Goal: Task Accomplishment & Management: Manage account settings

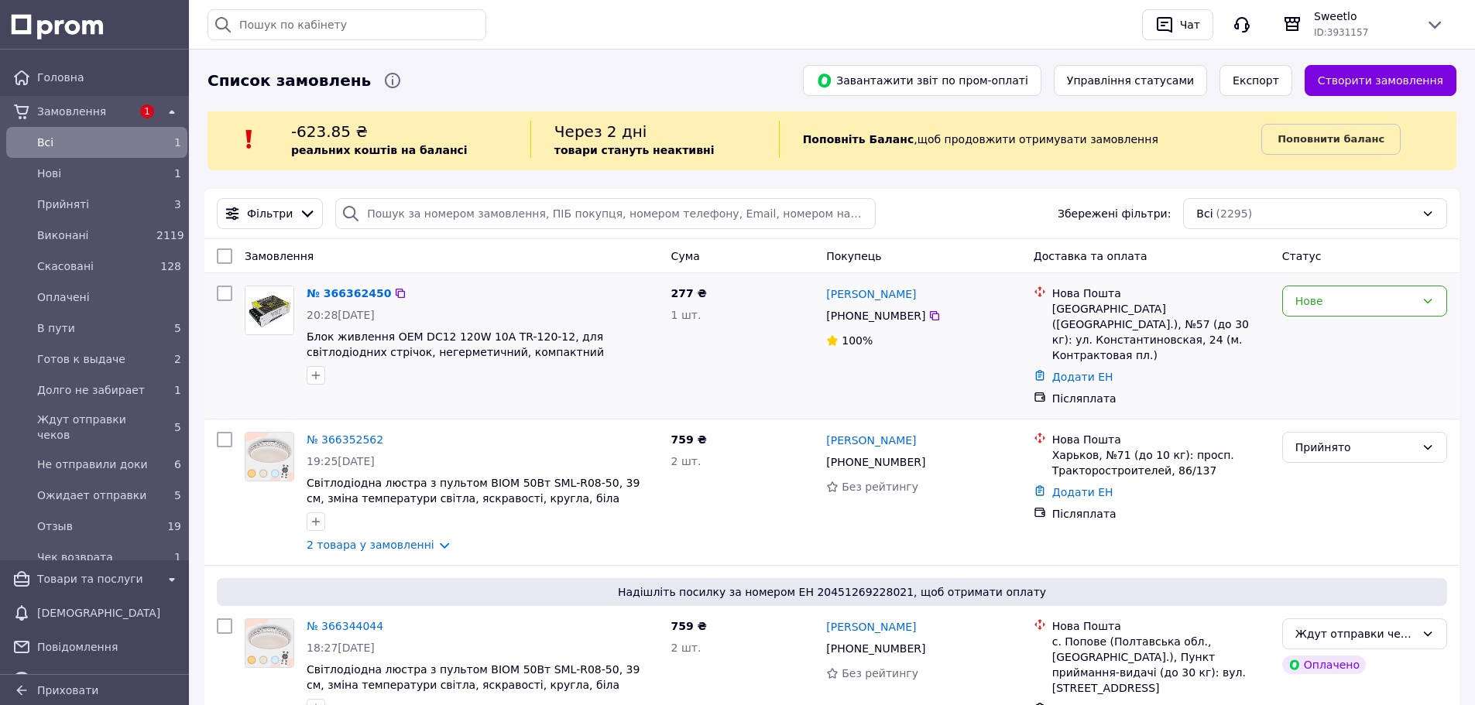
click at [1308, 307] on div "Нове" at bounding box center [1355, 301] width 120 height 17
click at [1314, 331] on li "Прийнято" at bounding box center [1364, 335] width 163 height 28
click at [376, 539] on link "2 товара у замовленні" at bounding box center [371, 545] width 128 height 12
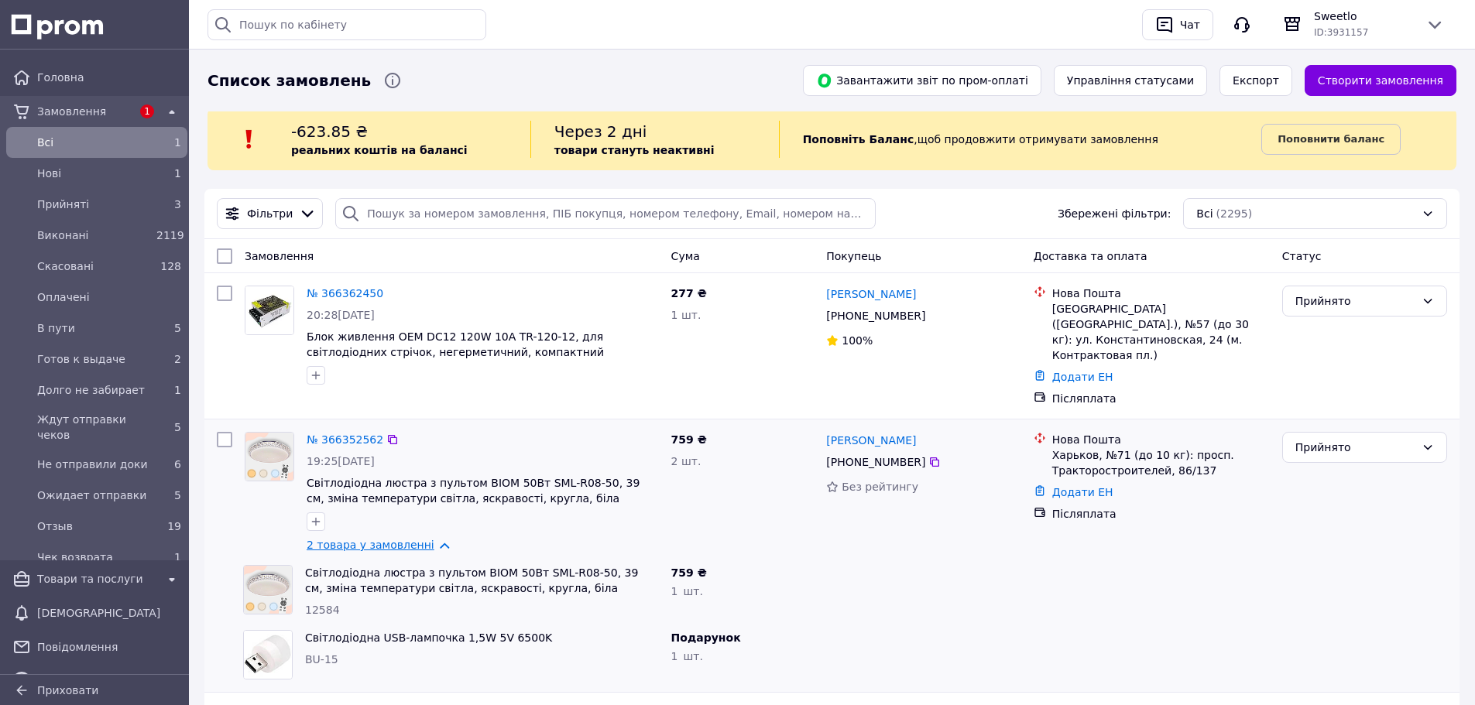
click at [376, 539] on link "2 товара у замовленні" at bounding box center [371, 545] width 128 height 12
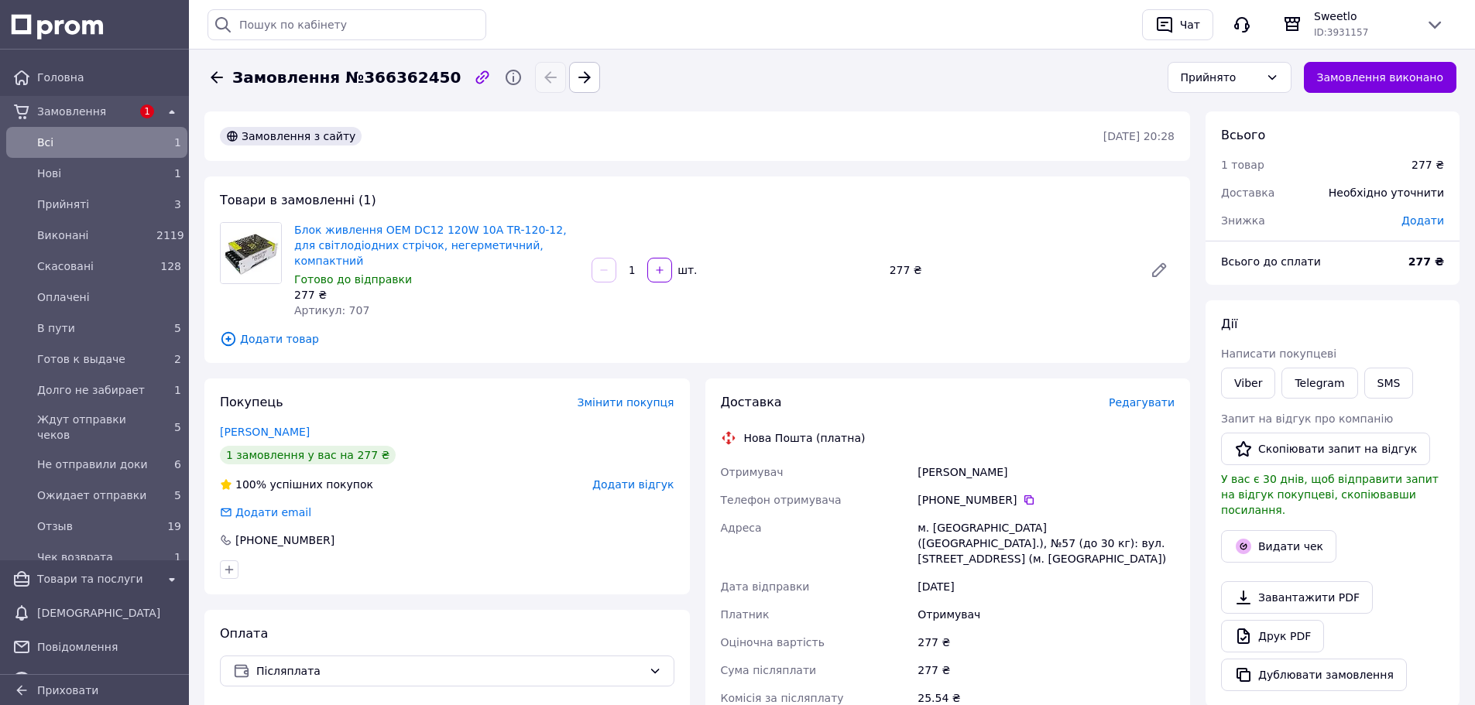
click at [348, 304] on span "Артикул: 707" at bounding box center [331, 310] width 75 height 12
copy span "707"
click at [1146, 396] on span "Редагувати" at bounding box center [1142, 402] width 66 height 12
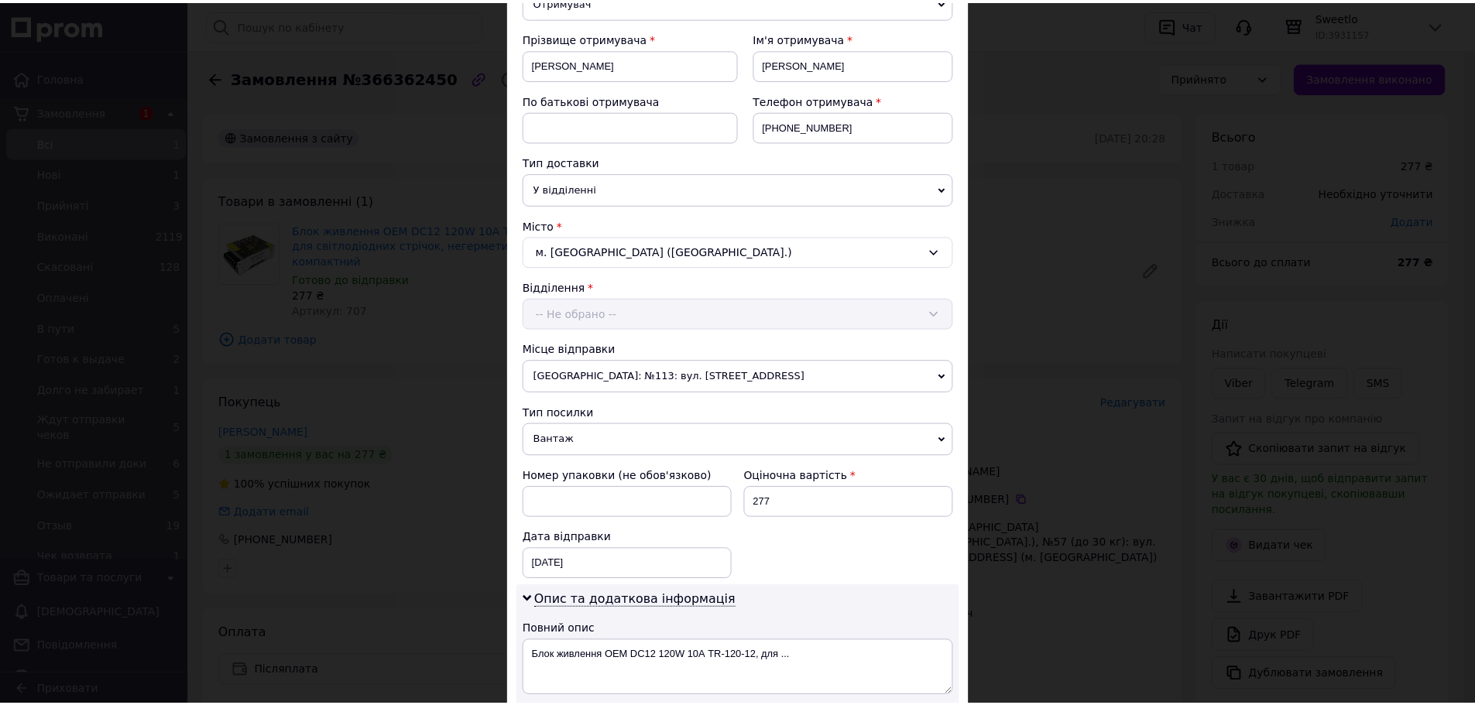
scroll to position [650, 0]
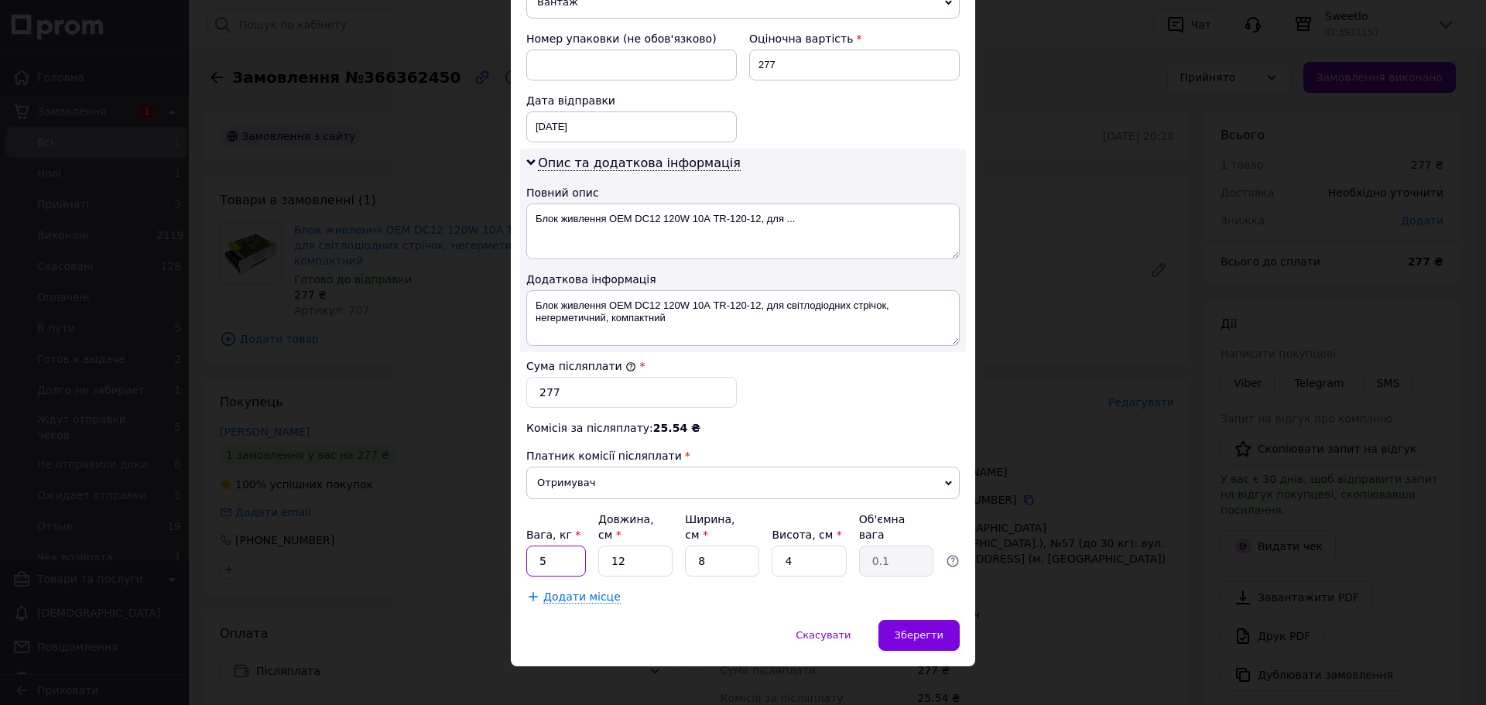
drag, startPoint x: 553, startPoint y: 540, endPoint x: 527, endPoint y: 539, distance: 25.6
click at [527, 546] on input "5" at bounding box center [556, 561] width 60 height 31
type input "1"
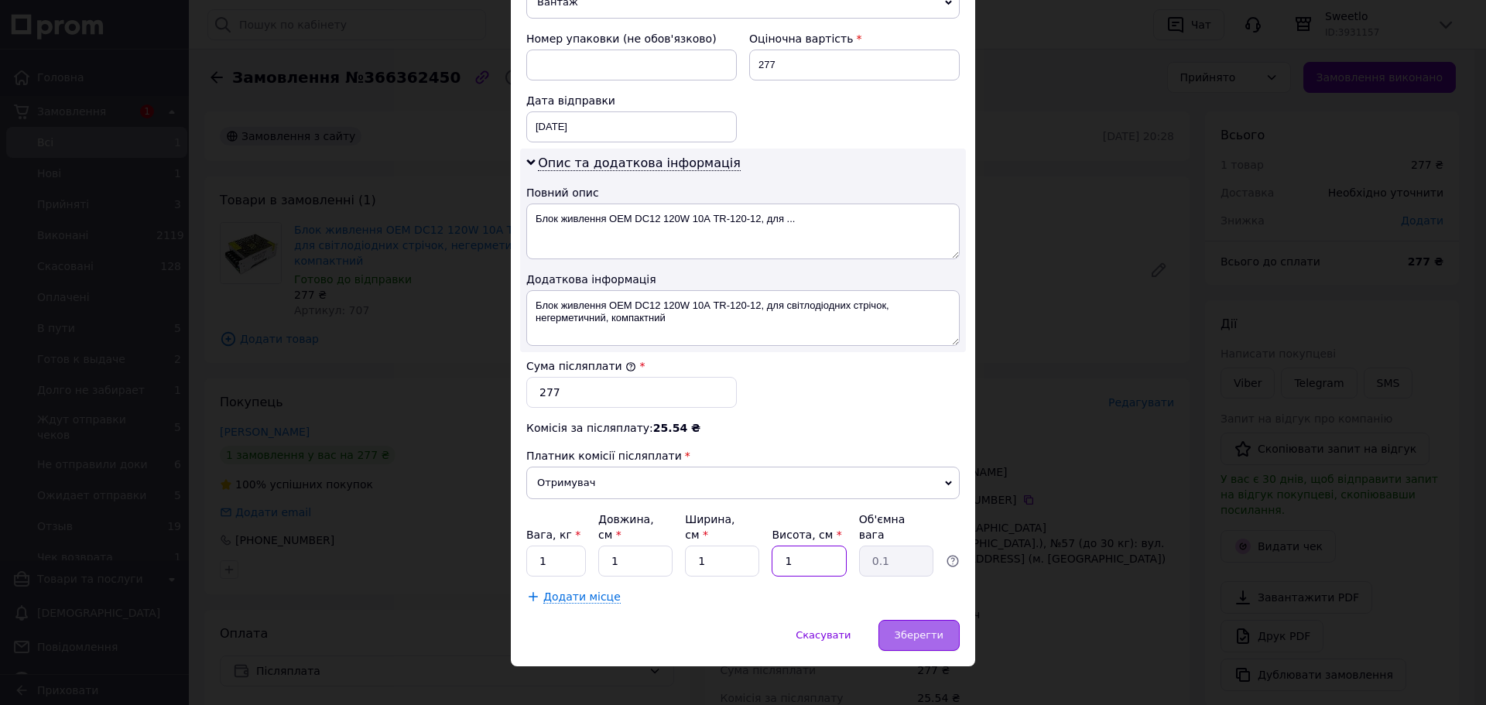
type input "1"
click at [907, 620] on div "Зберегти" at bounding box center [919, 635] width 81 height 31
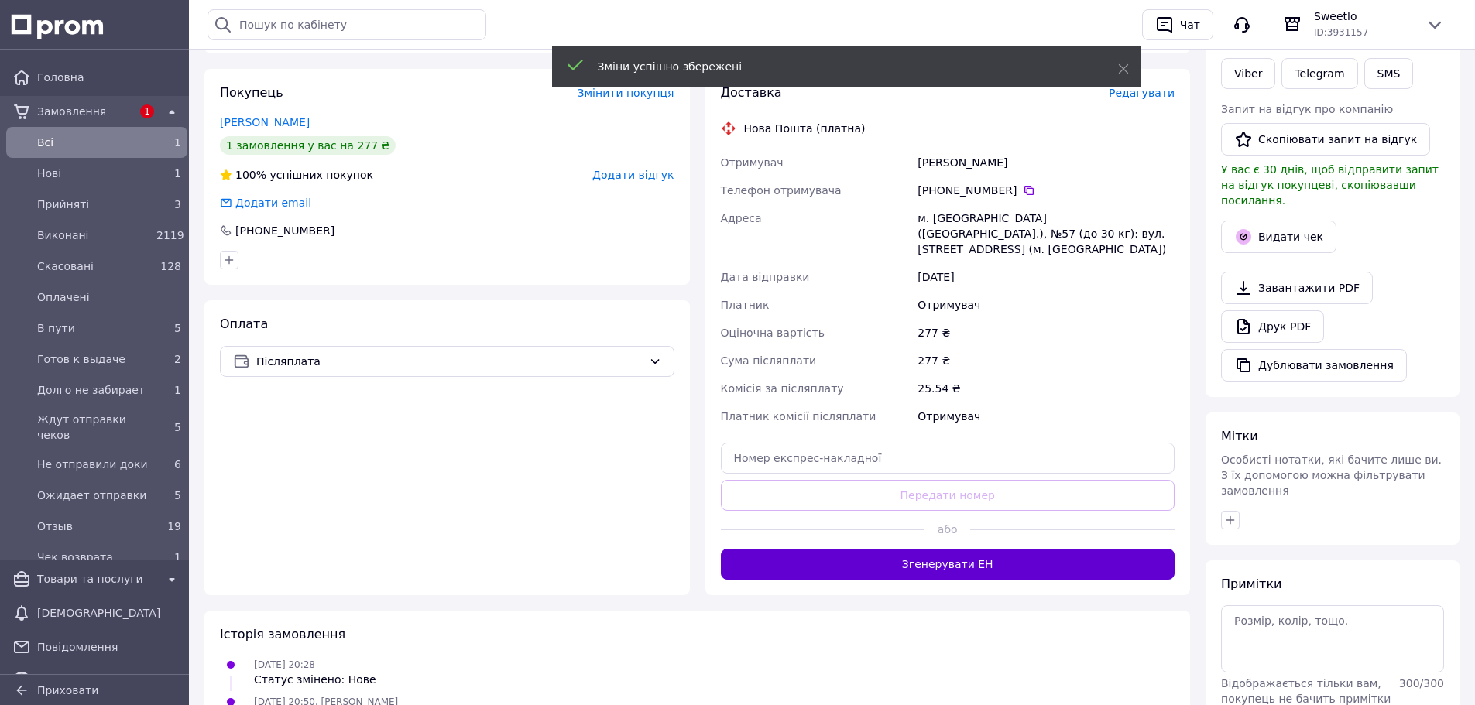
click at [953, 549] on button "Згенерувати ЕН" at bounding box center [948, 564] width 454 height 31
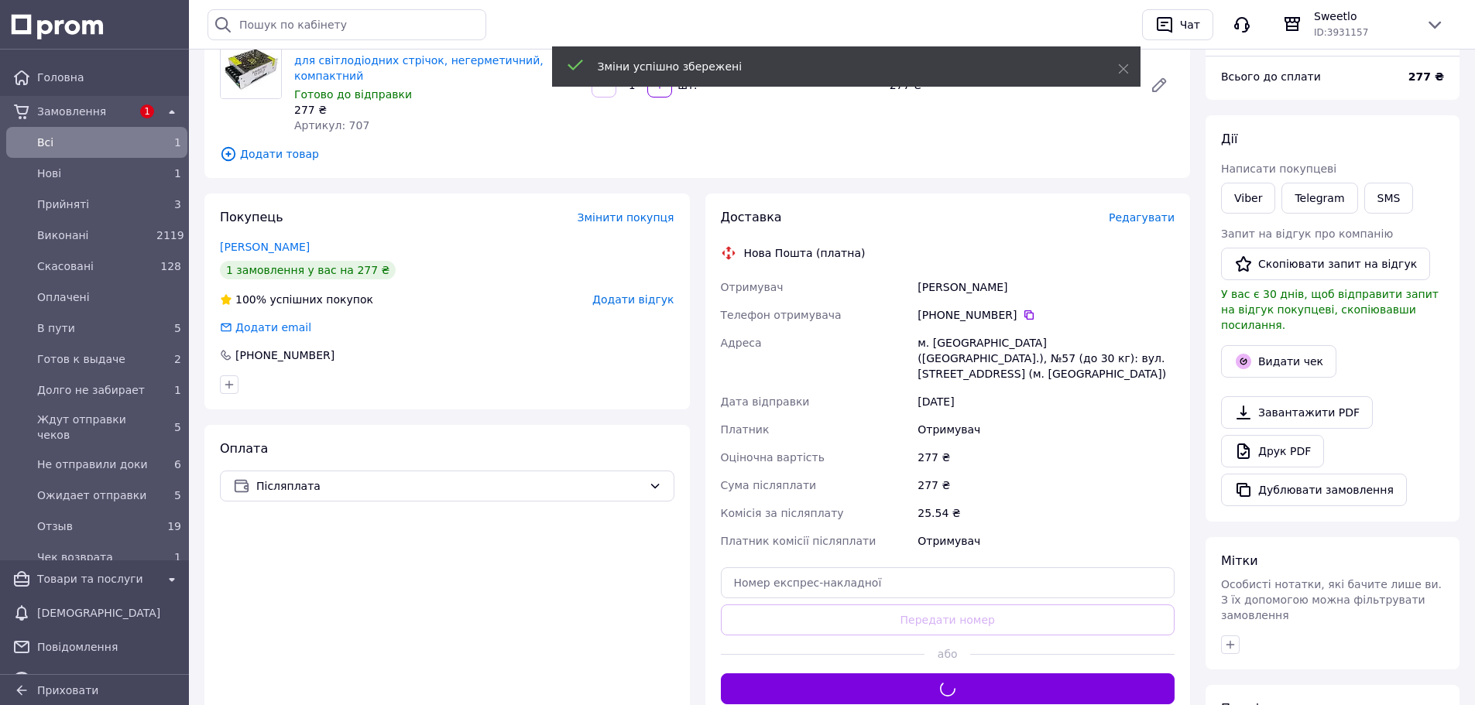
scroll to position [155, 0]
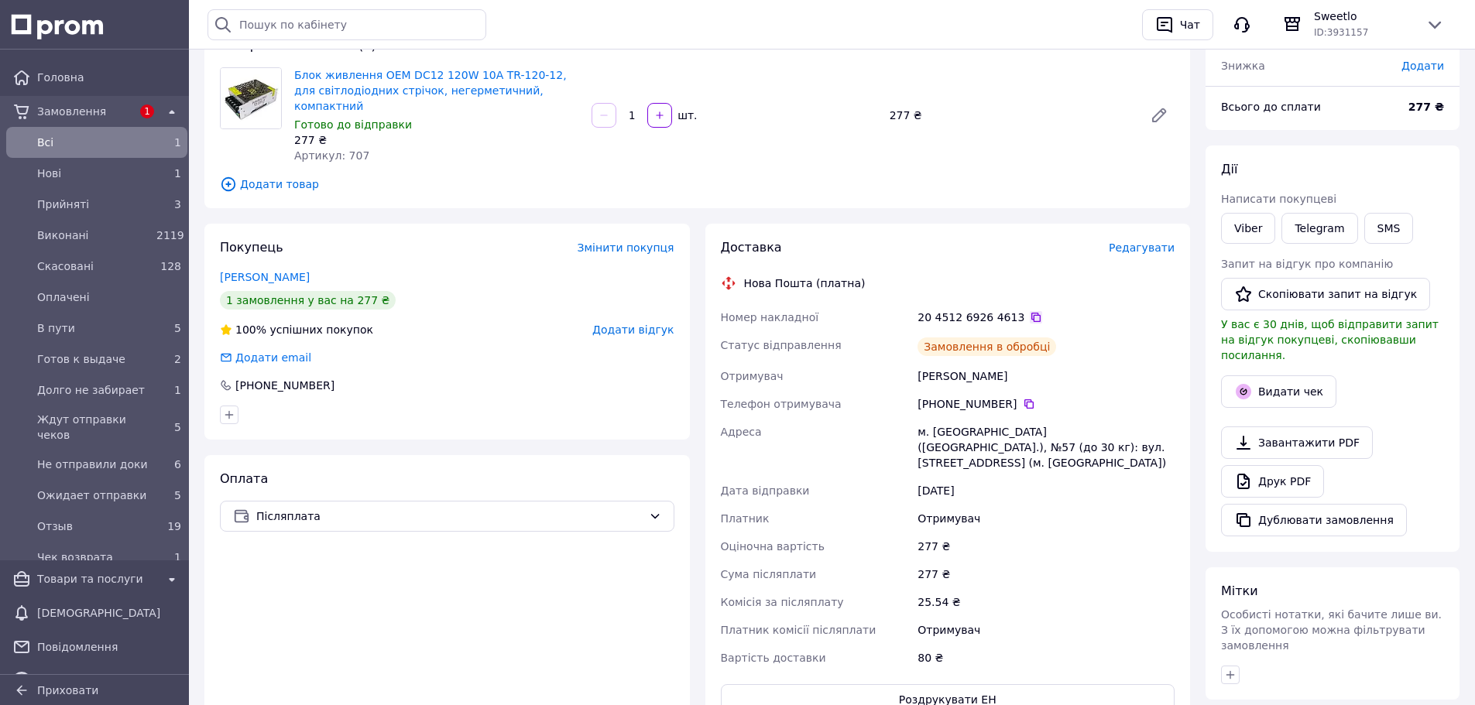
click at [1030, 311] on icon at bounding box center [1036, 317] width 12 height 12
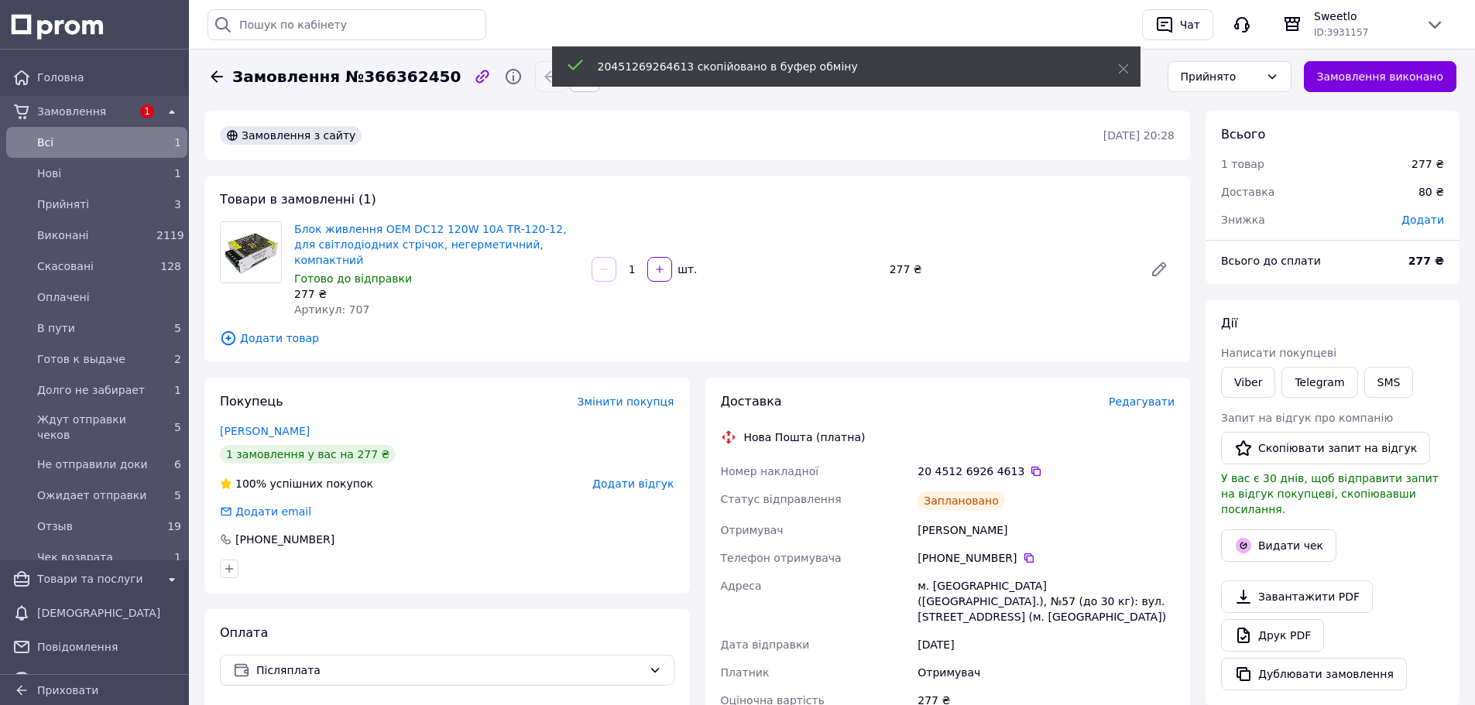
scroll to position [0, 0]
click at [1241, 81] on div "Прийнято" at bounding box center [1220, 77] width 79 height 17
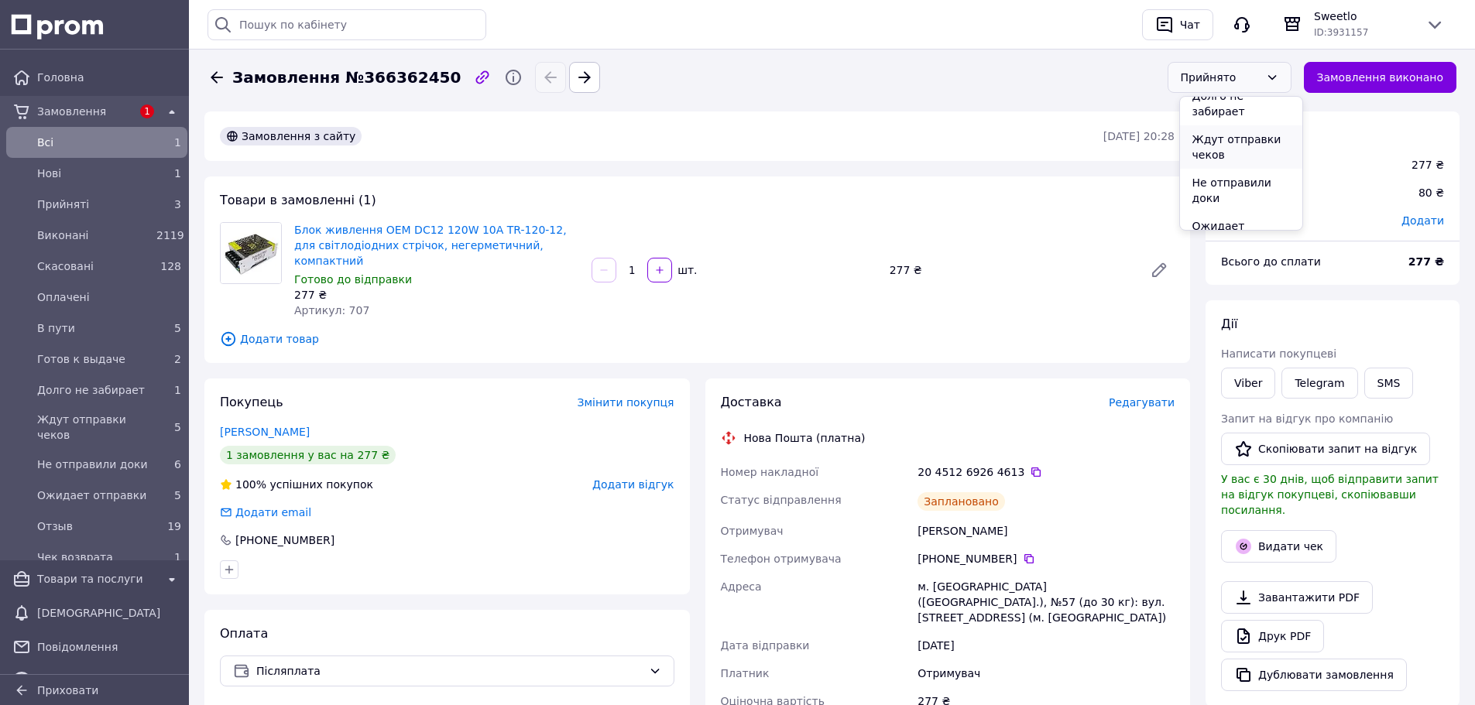
scroll to position [155, 0]
click at [1209, 135] on li "Ждут отправки чеков" at bounding box center [1241, 146] width 122 height 43
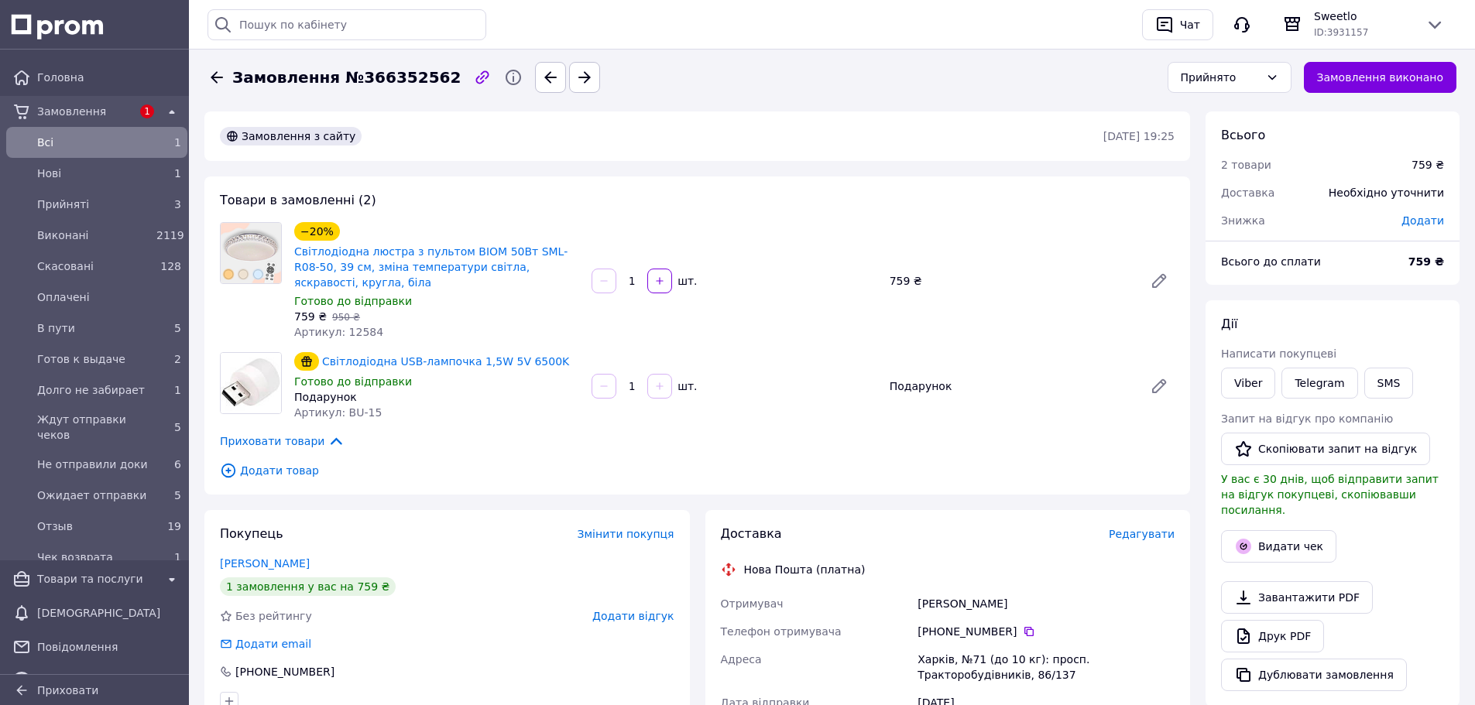
click at [358, 326] on span "Артикул: 12584" at bounding box center [338, 332] width 89 height 12
copy span "12584"
click at [352, 326] on span "Артикул: 12584" at bounding box center [338, 332] width 89 height 12
click at [358, 309] on div "759 ₴   950 ₴" at bounding box center [436, 316] width 285 height 15
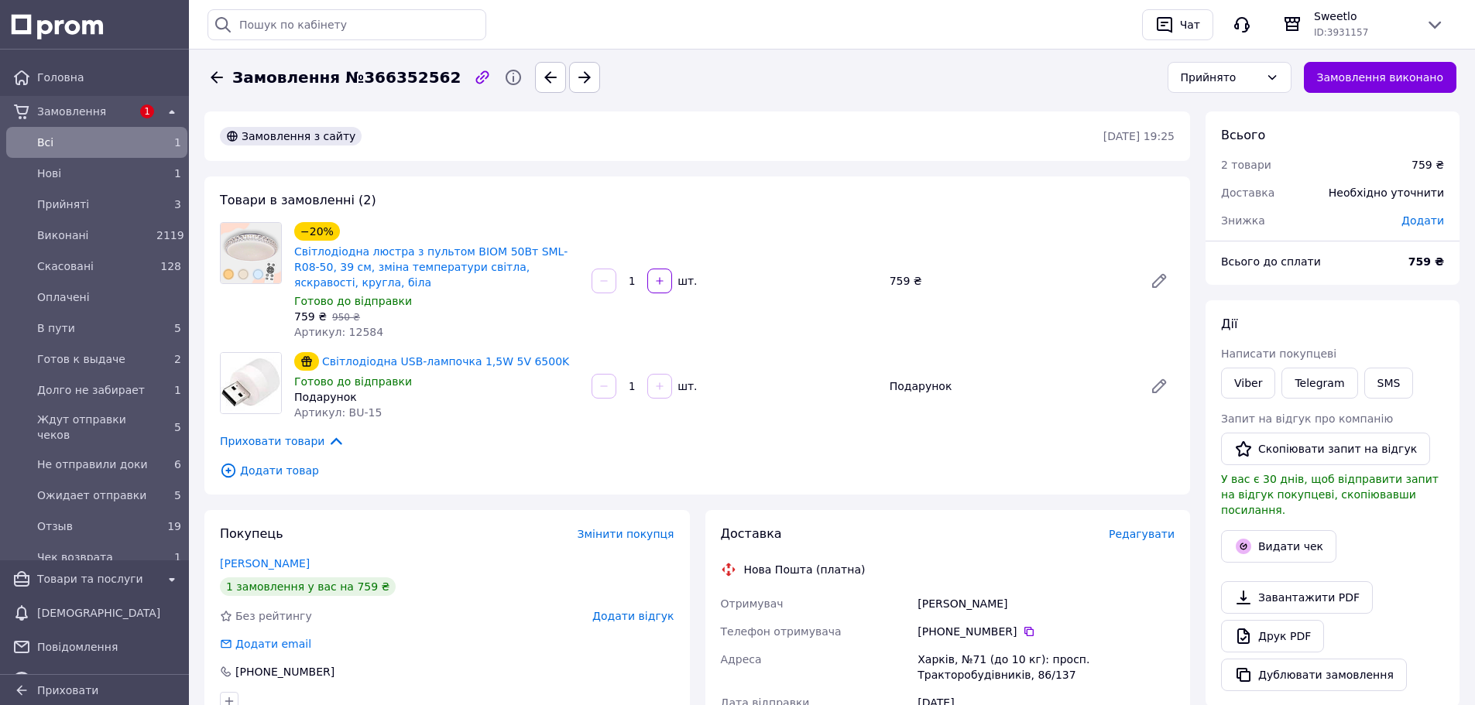
click at [357, 326] on span "Артикул: 12584" at bounding box center [338, 332] width 89 height 12
copy span "12584"
drag, startPoint x: 341, startPoint y: 400, endPoint x: 386, endPoint y: 398, distance: 45.0
click at [386, 405] on div "Артикул: BU-15" at bounding box center [436, 412] width 285 height 15
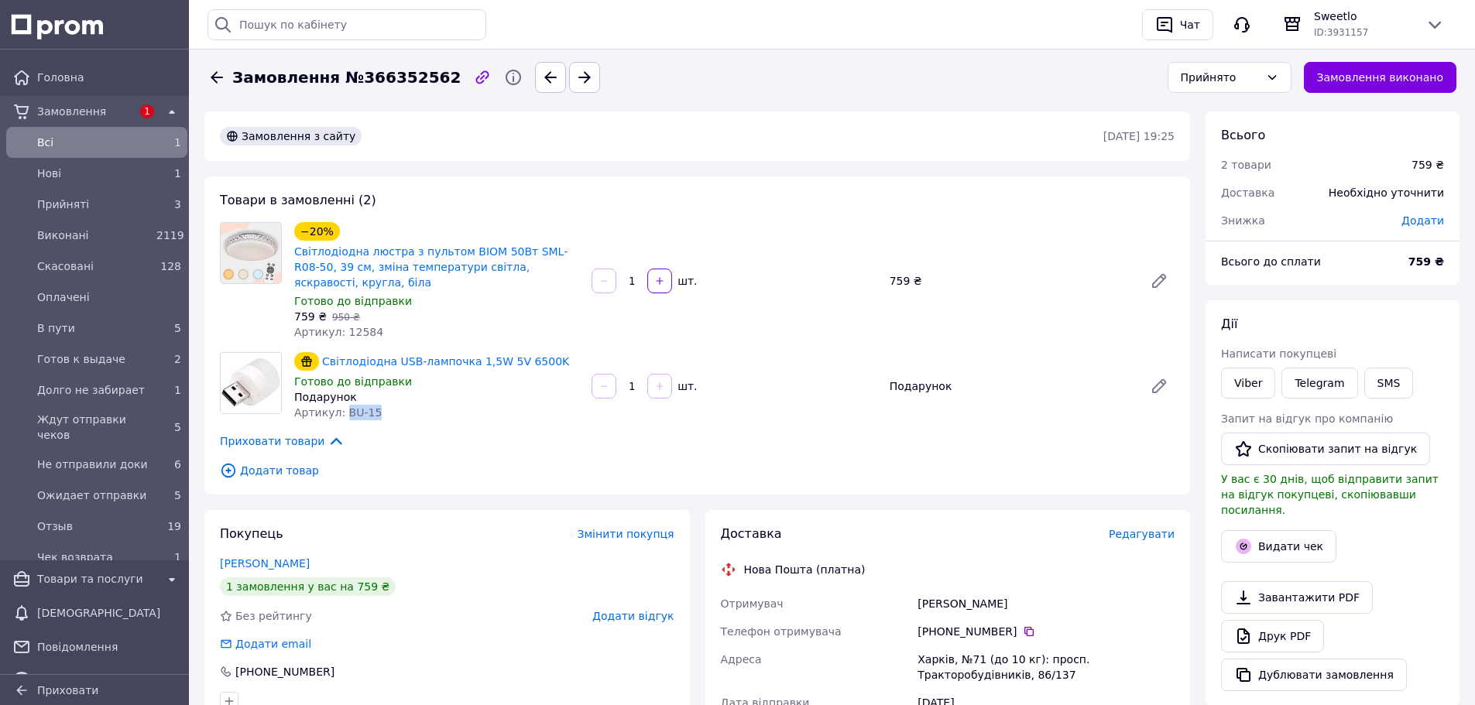
copy span "BU-15"
click at [1154, 528] on span "Редагувати" at bounding box center [1142, 534] width 66 height 12
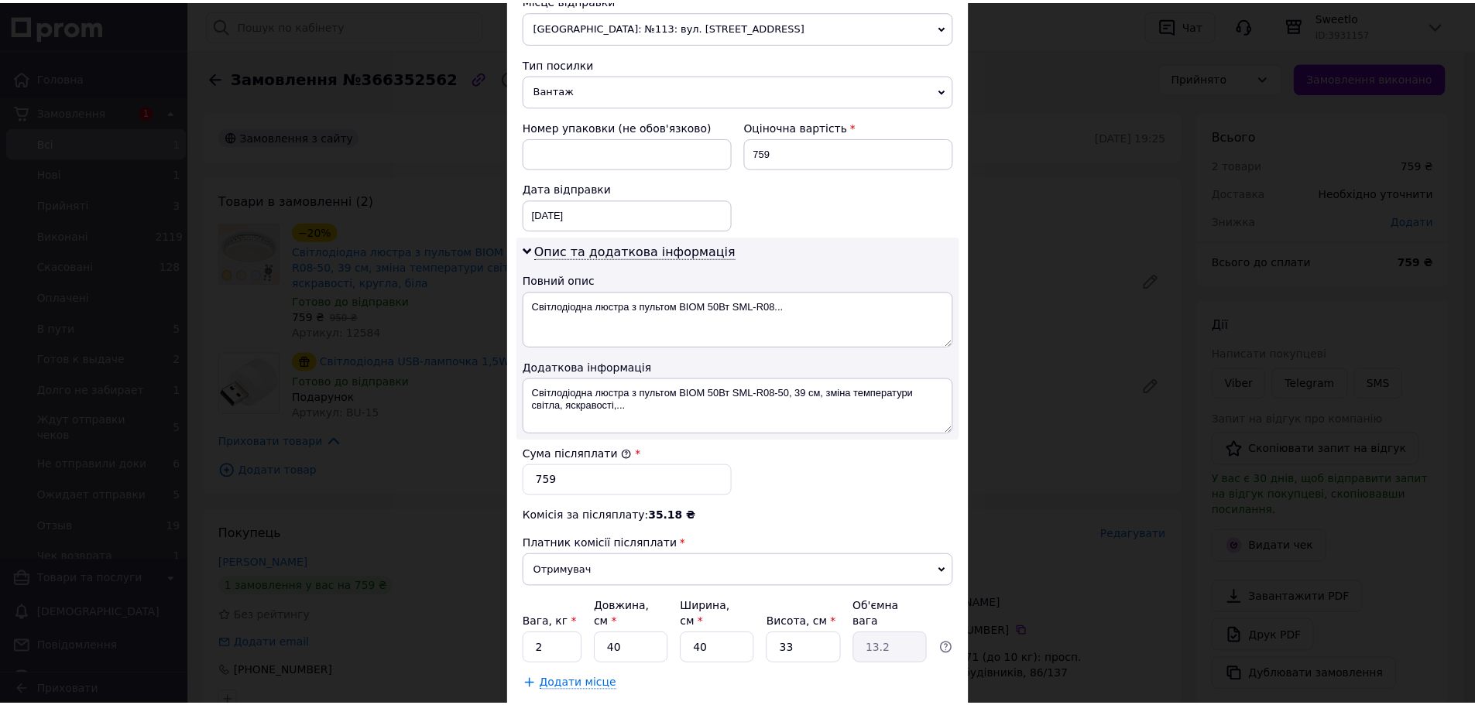
scroll to position [650, 0]
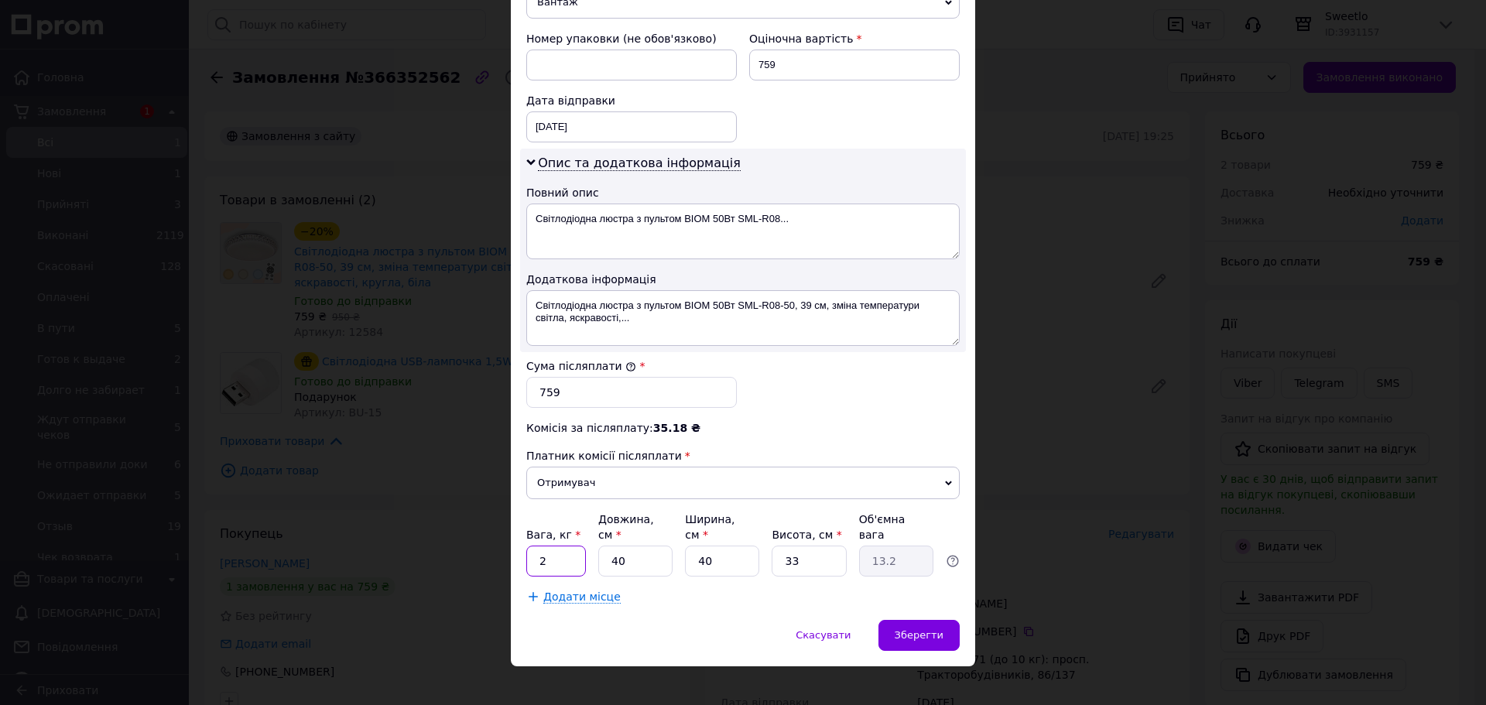
drag, startPoint x: 556, startPoint y: 541, endPoint x: 525, endPoint y: 541, distance: 31.0
click at [526, 546] on input "2" at bounding box center [556, 561] width 60 height 31
type input "1"
type input "0.33"
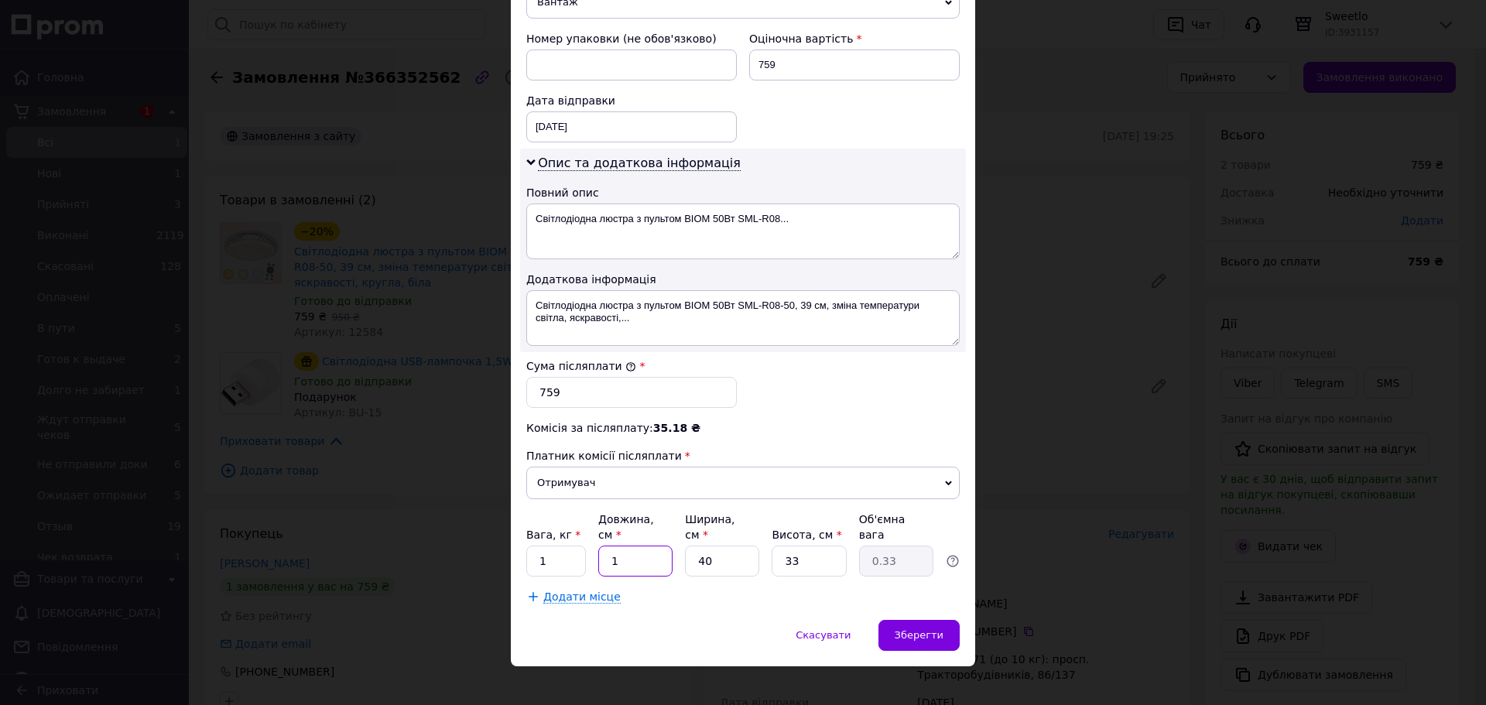
type input "1"
type input "0.1"
type input "1"
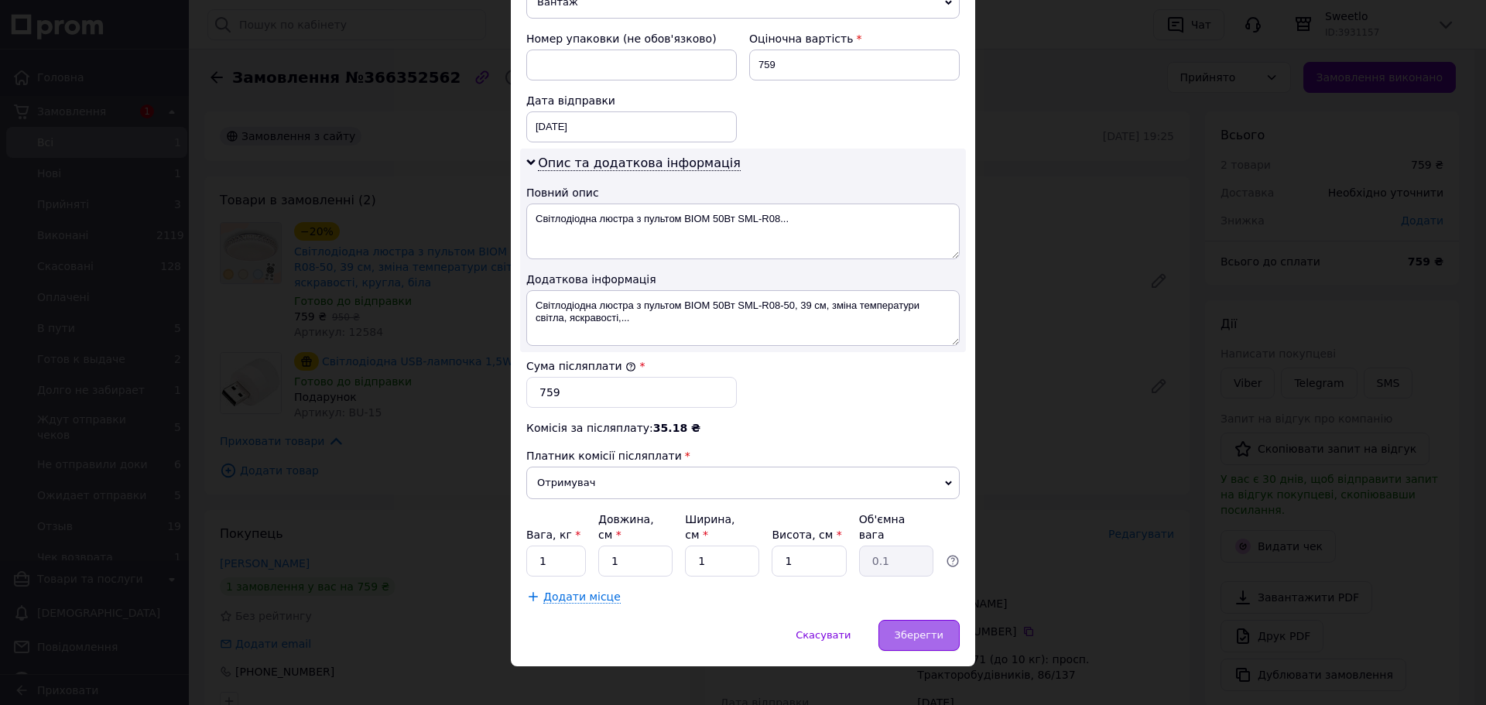
click at [930, 629] on span "Зберегти" at bounding box center [919, 635] width 49 height 12
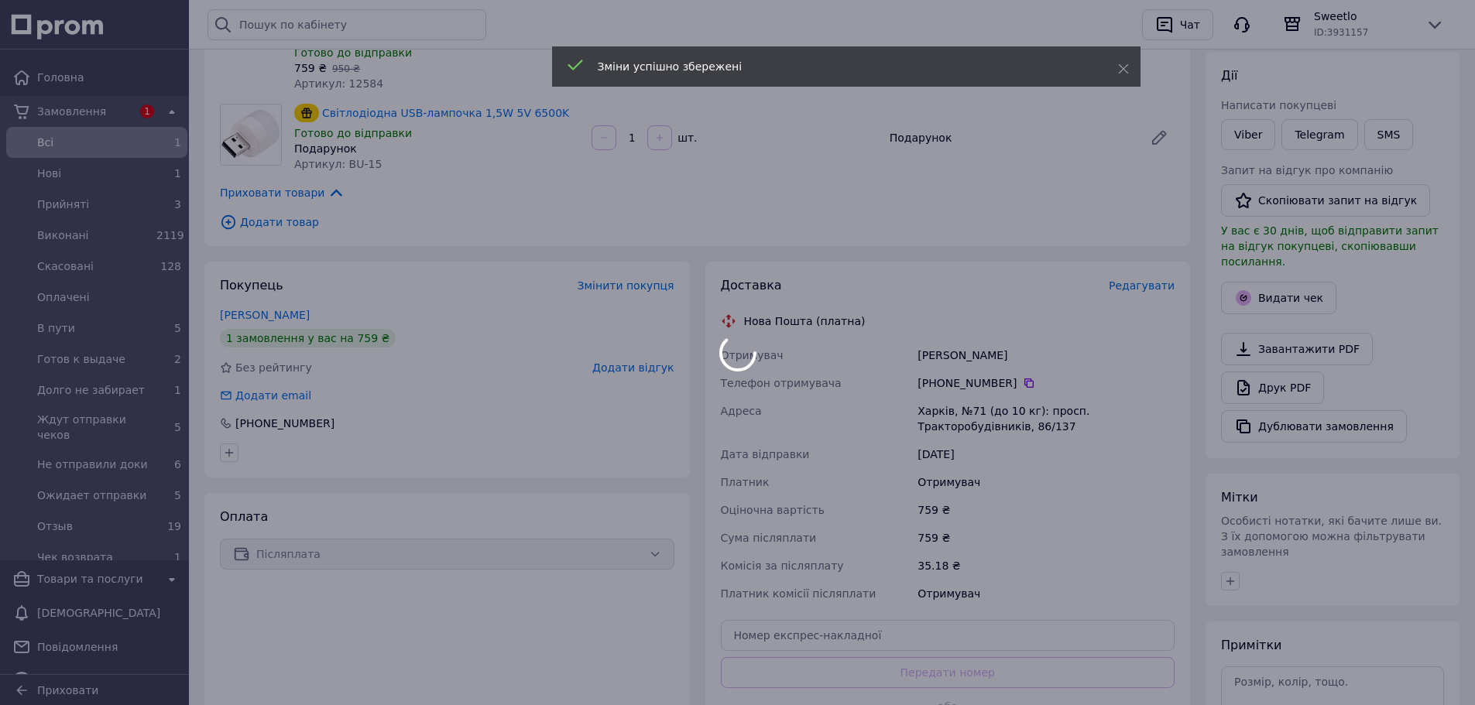
scroll to position [310, 0]
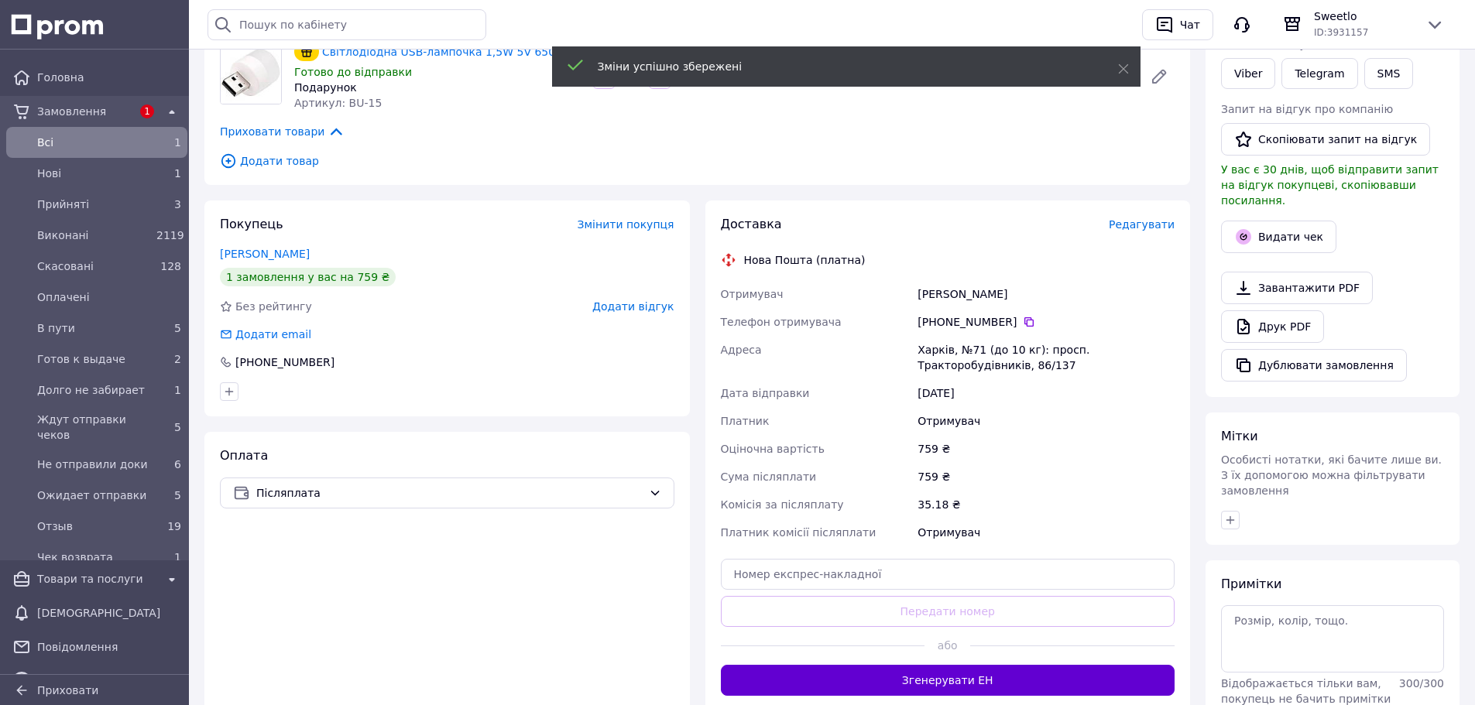
click at [933, 665] on button "Згенерувати ЕН" at bounding box center [948, 680] width 454 height 31
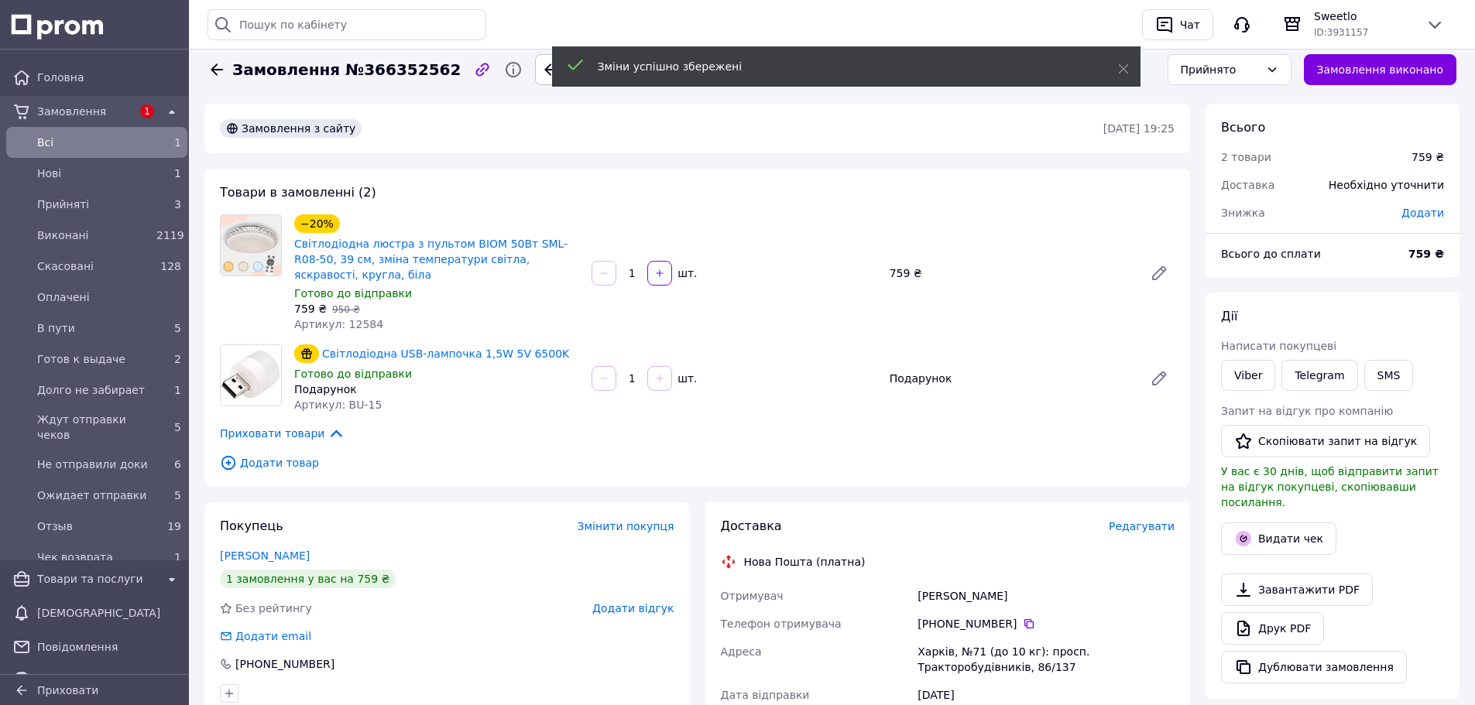
scroll to position [0, 0]
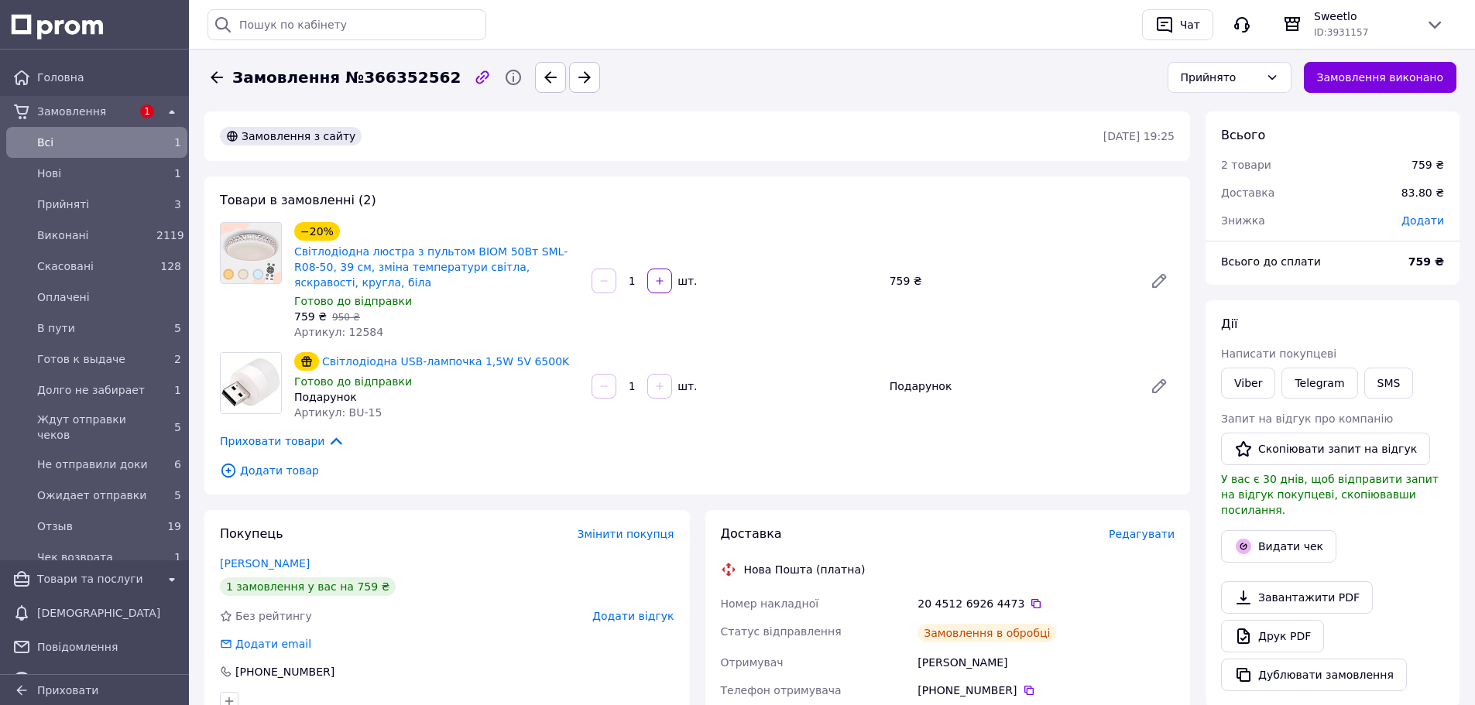
click at [1030, 598] on icon at bounding box center [1036, 604] width 12 height 12
click at [1226, 77] on div "Прийнято" at bounding box center [1220, 77] width 79 height 17
click at [1213, 132] on li "Ждут отправки чеков" at bounding box center [1241, 146] width 122 height 43
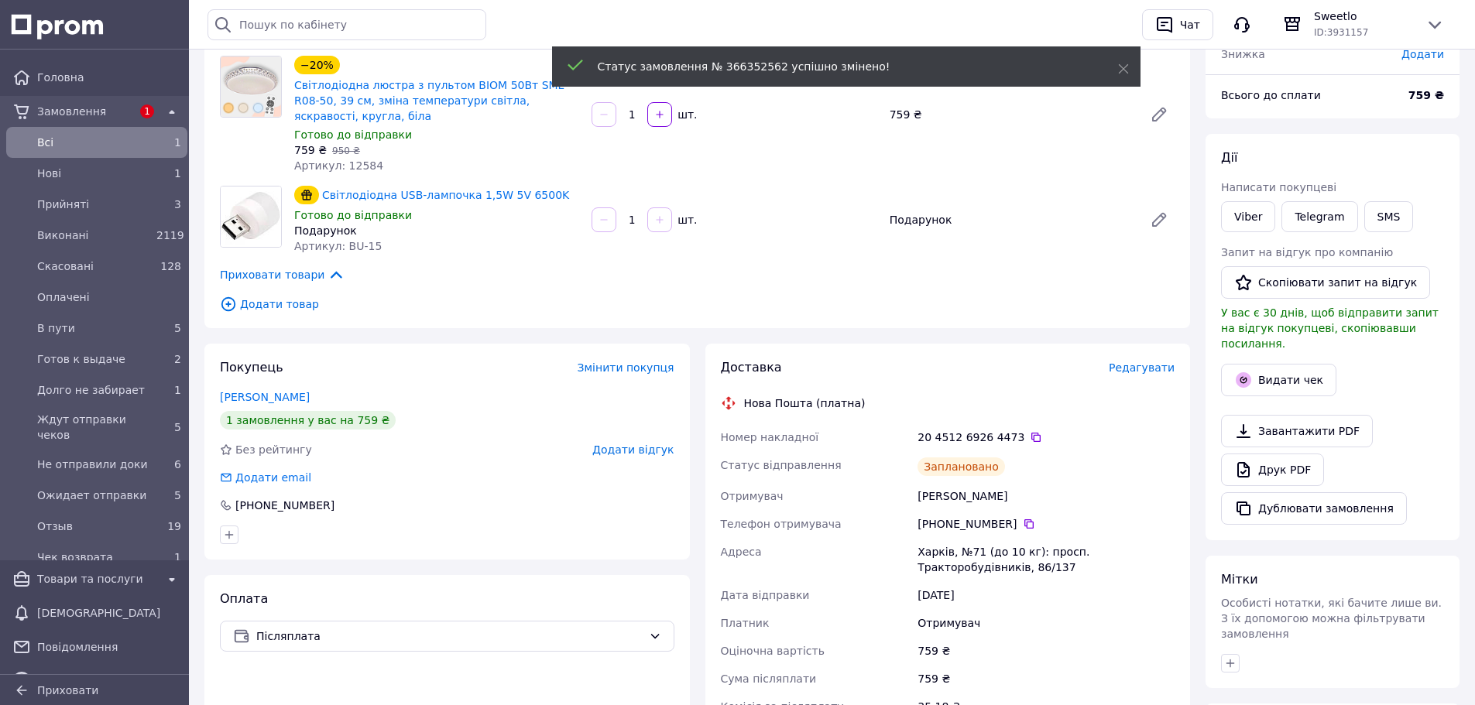
scroll to position [232, 0]
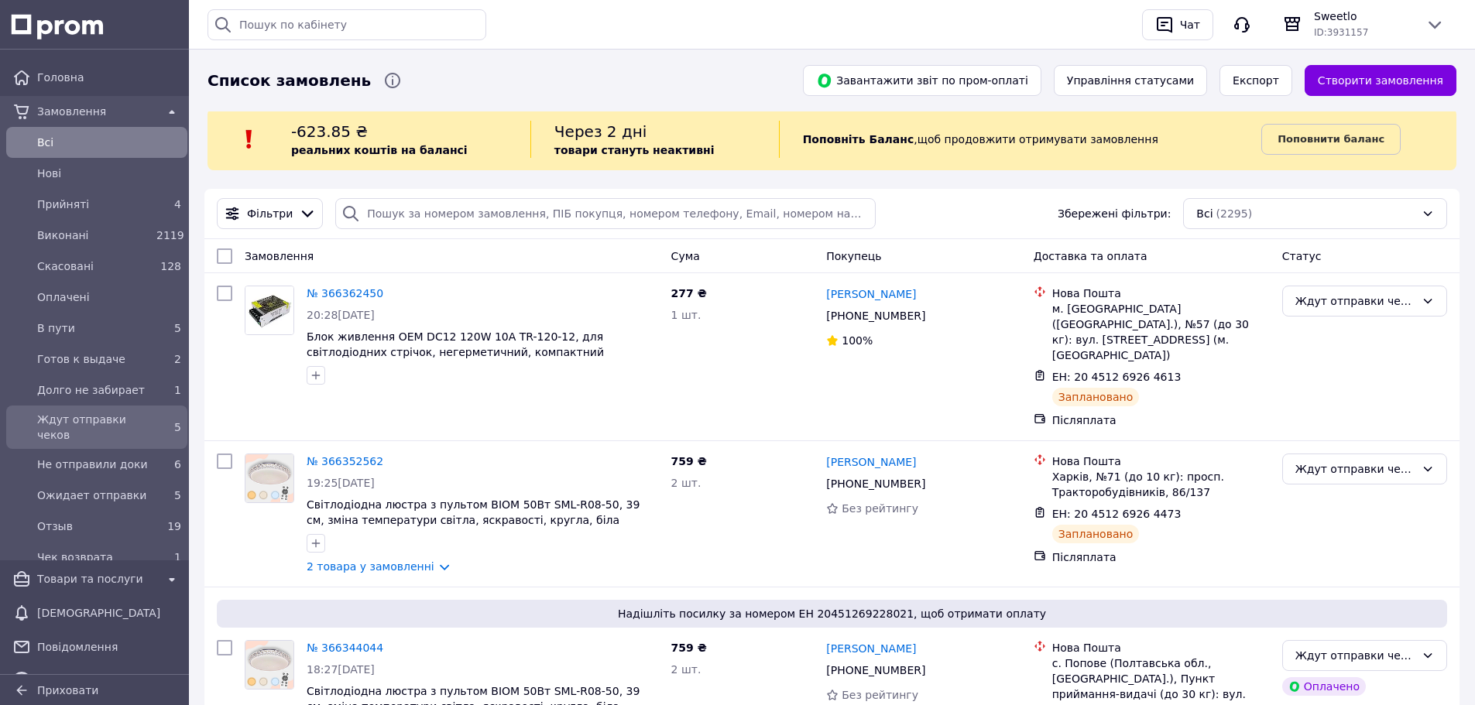
click at [96, 427] on span "Ждут отправки чеков" at bounding box center [93, 427] width 113 height 31
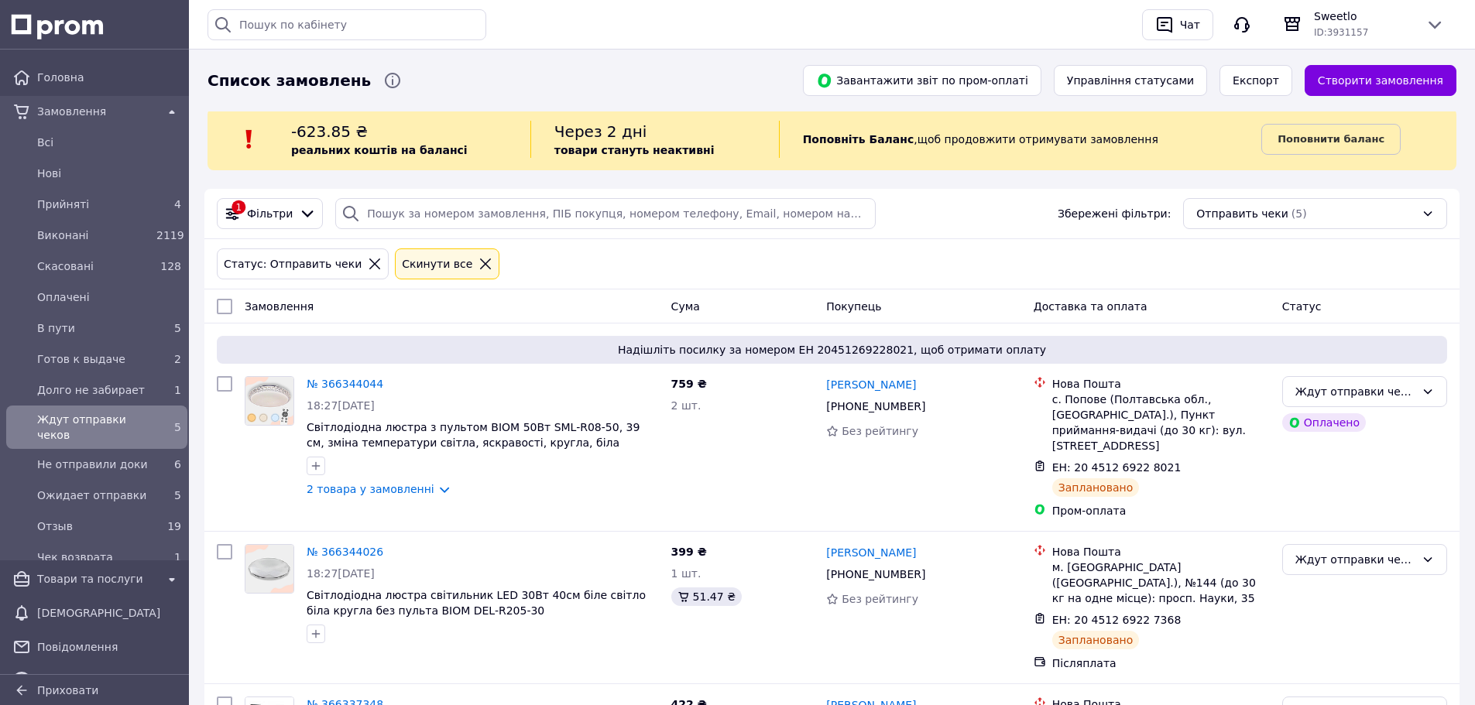
click at [87, 423] on span "Ждут отправки чеков" at bounding box center [93, 427] width 113 height 31
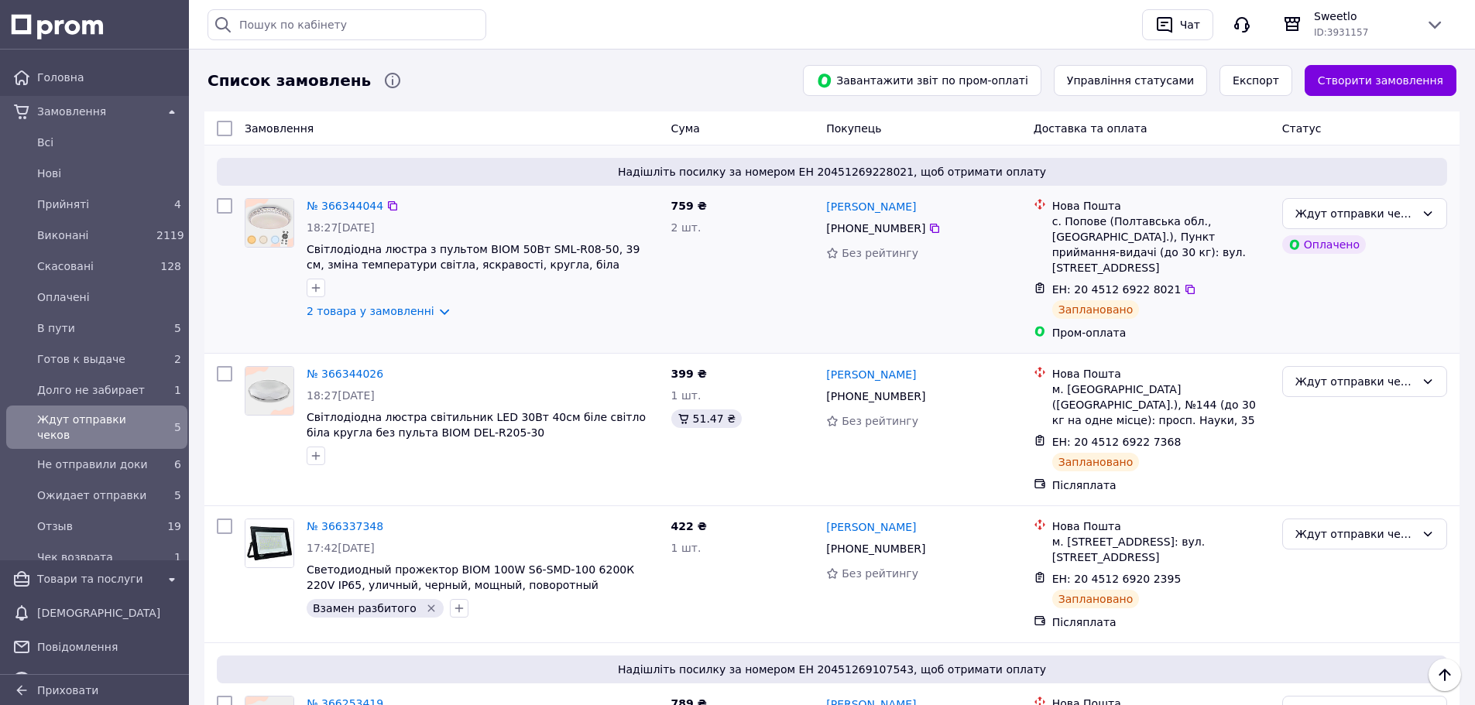
scroll to position [130, 0]
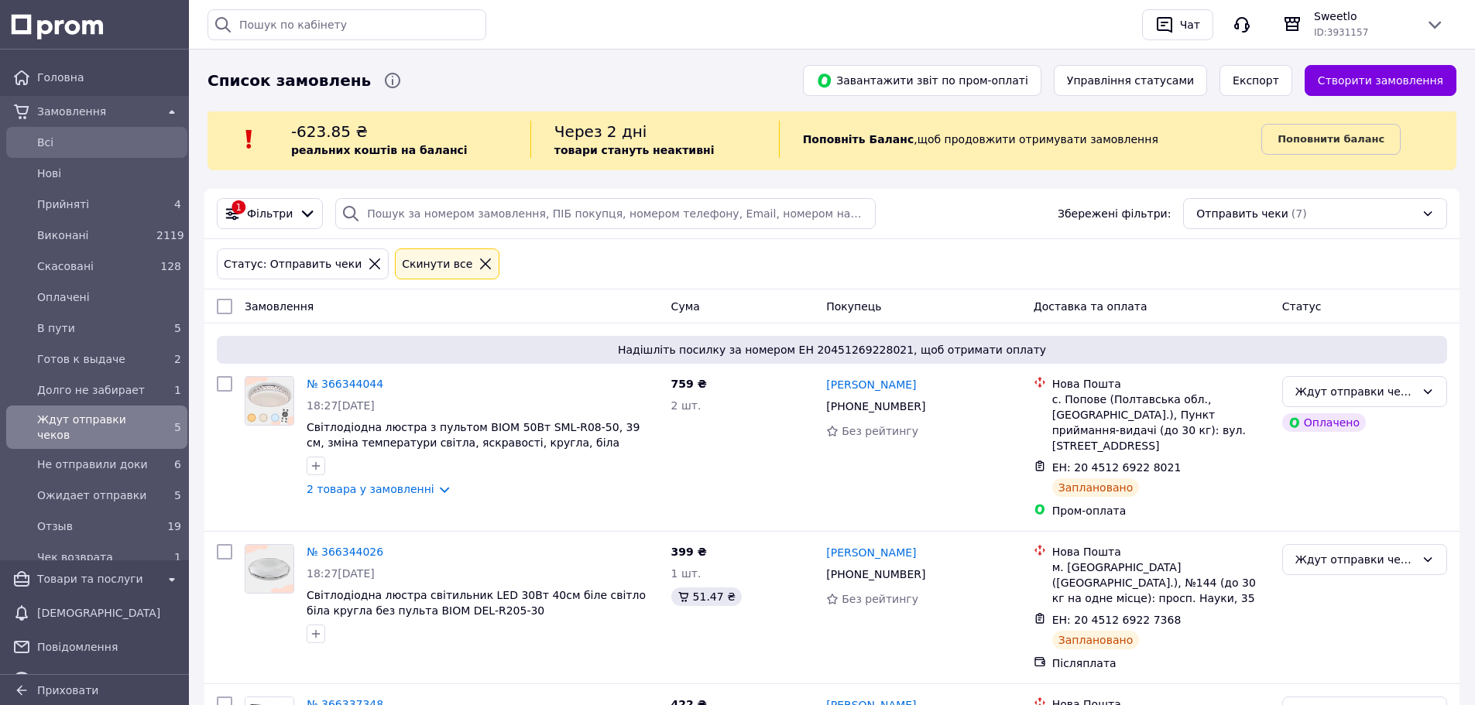
click at [107, 150] on div "Всi" at bounding box center [109, 143] width 150 height 22
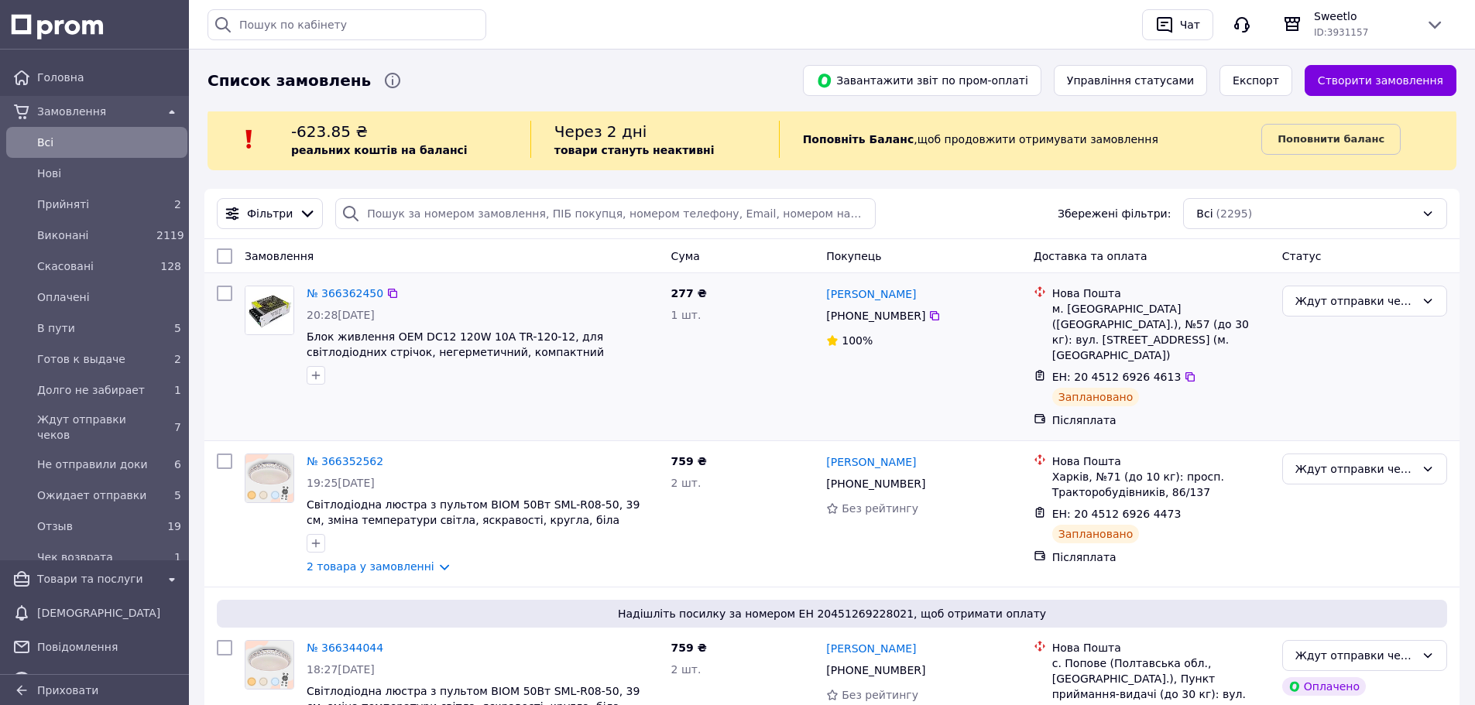
click at [221, 302] on div at bounding box center [225, 356] width 28 height 155
drag, startPoint x: 224, startPoint y: 446, endPoint x: 229, endPoint y: 421, distance: 25.4
click at [223, 454] on input "checkbox" at bounding box center [224, 461] width 15 height 15
checkbox input "true"
click at [225, 297] on input "checkbox" at bounding box center [224, 293] width 15 height 15
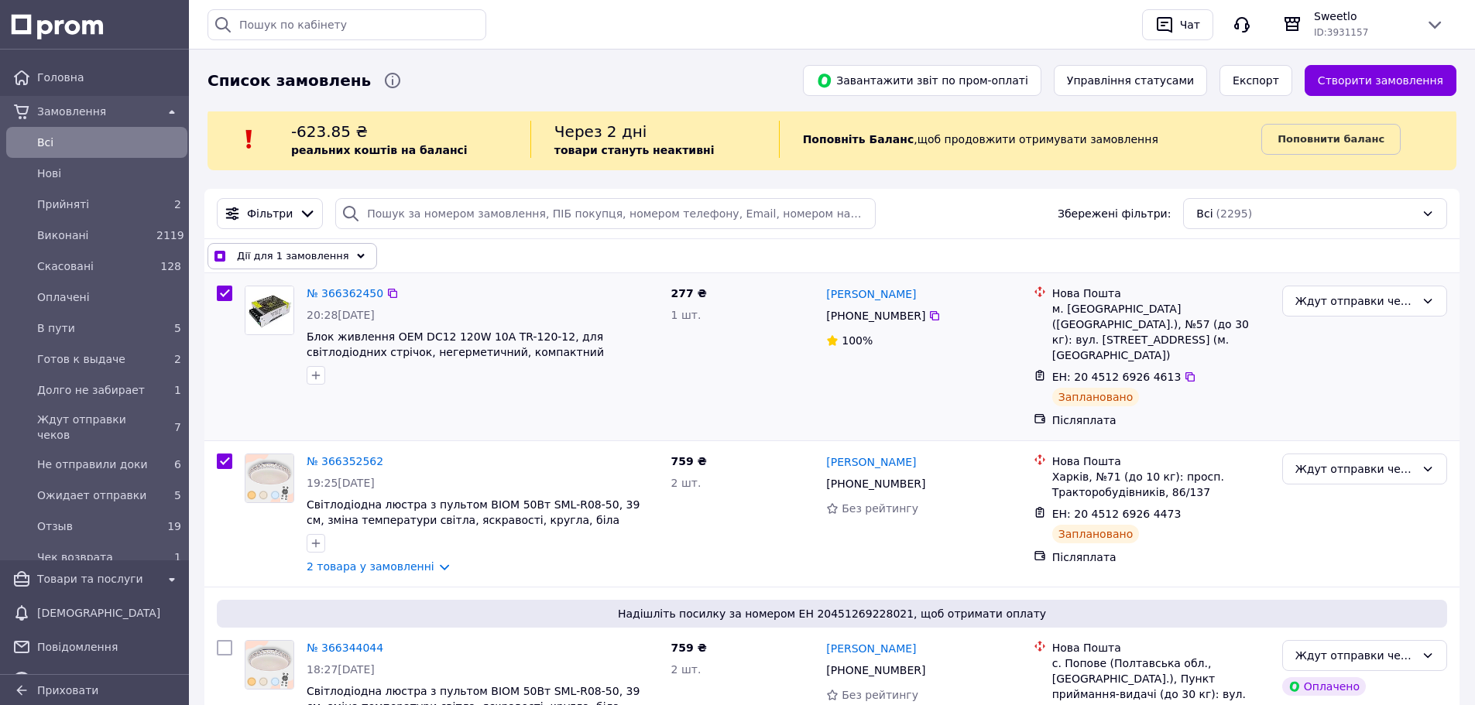
checkbox input "true"
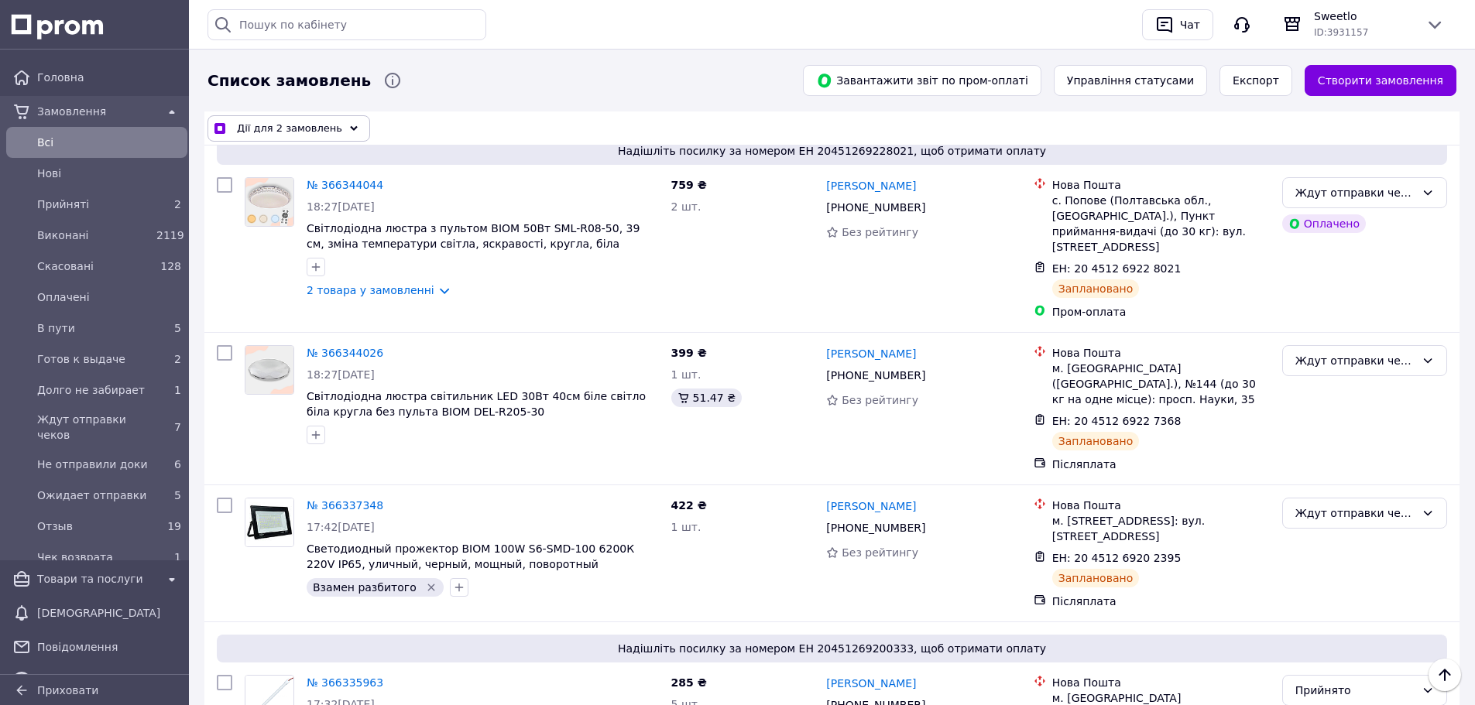
scroll to position [465, 0]
click at [218, 344] on input "checkbox" at bounding box center [224, 351] width 15 height 15
checkbox input "true"
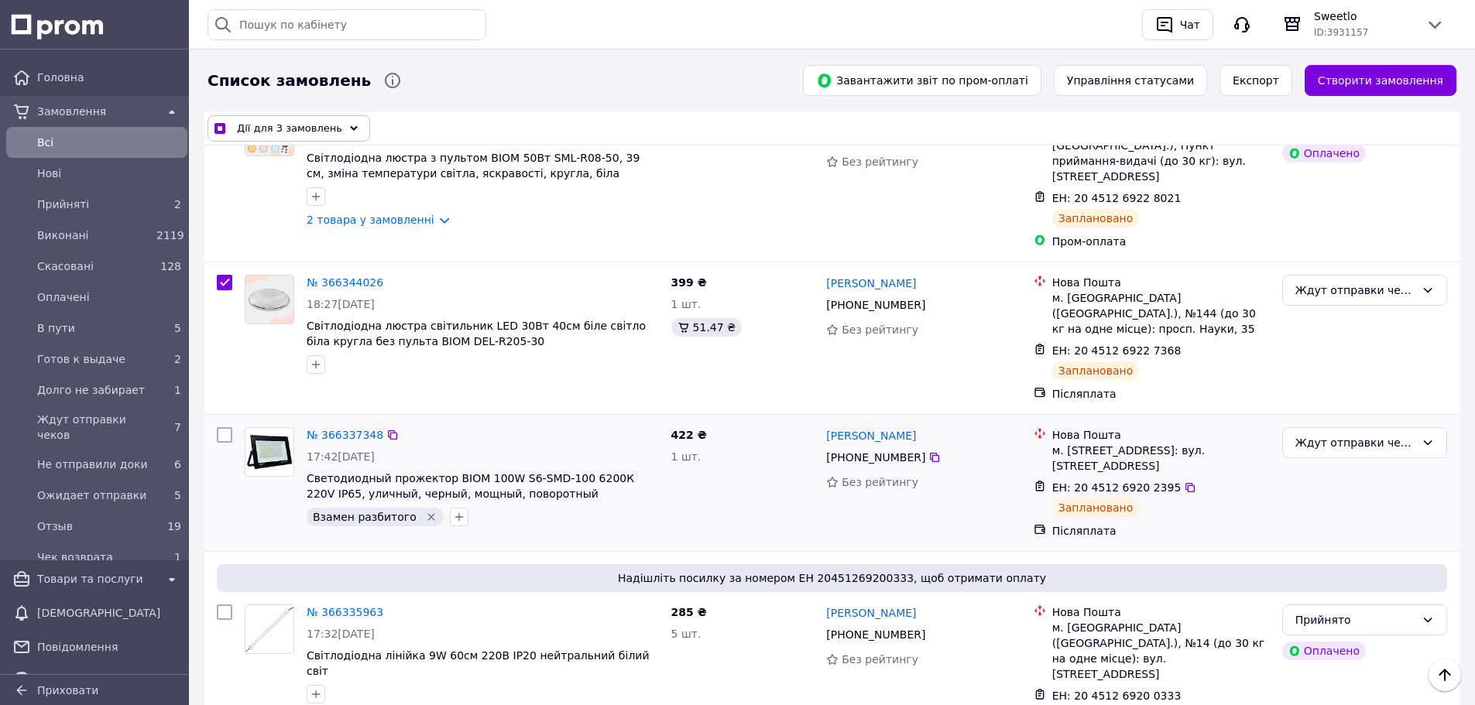
scroll to position [542, 0]
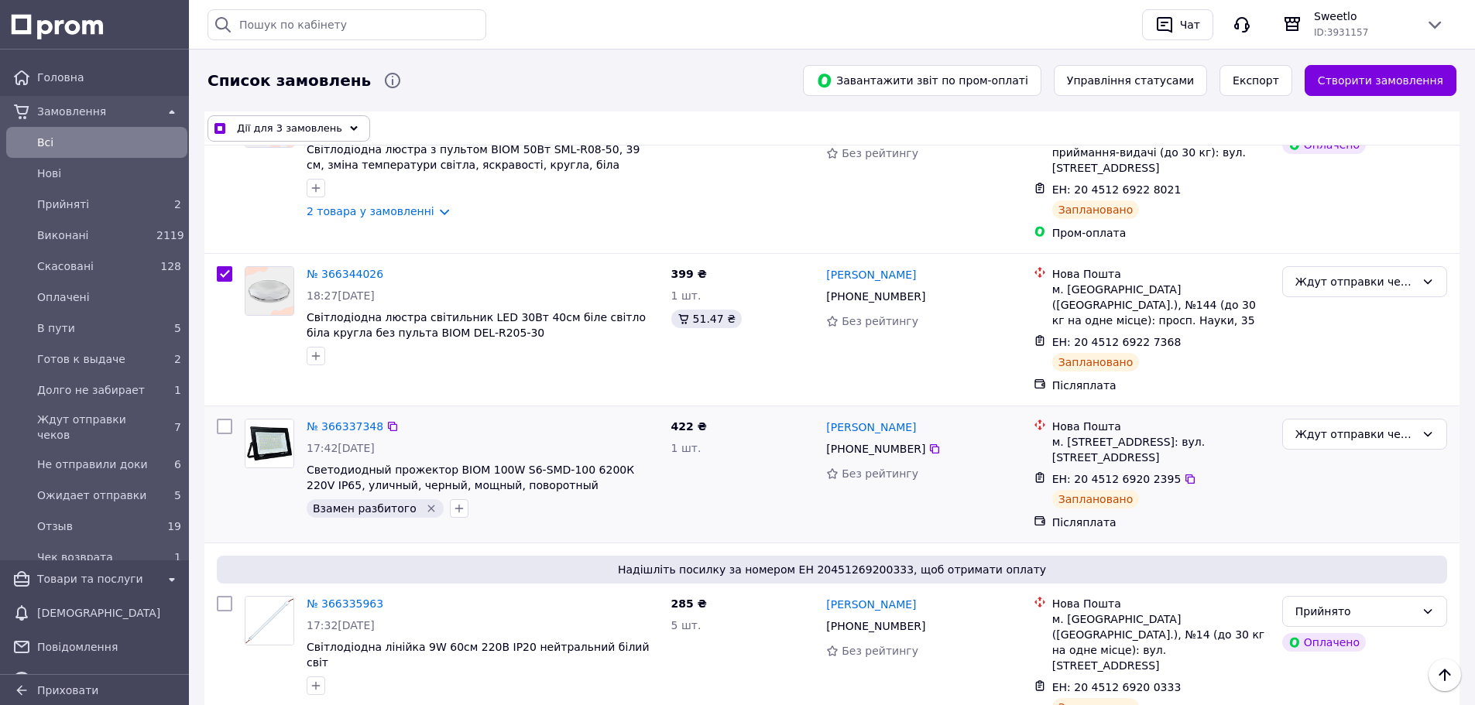
click at [225, 419] on input "checkbox" at bounding box center [224, 426] width 15 height 15
checkbox input "true"
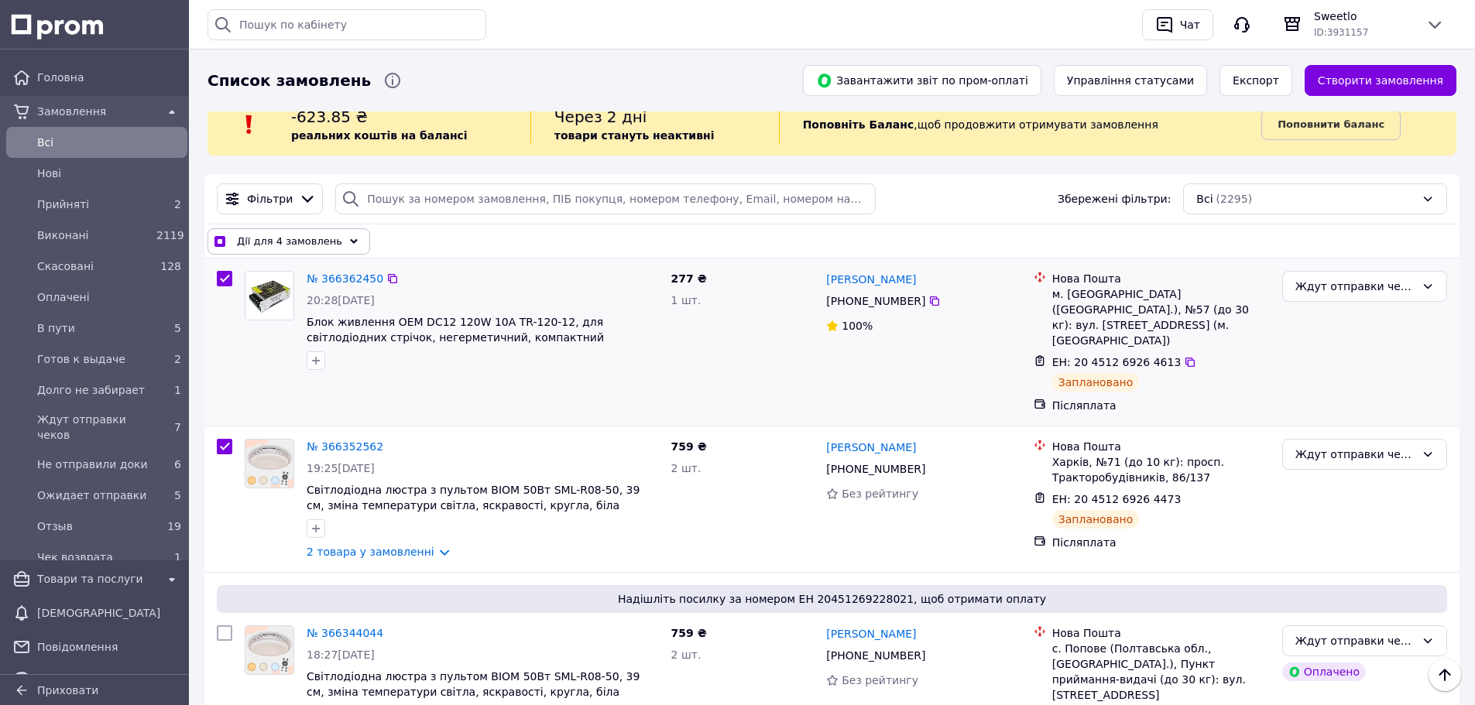
scroll to position [0, 0]
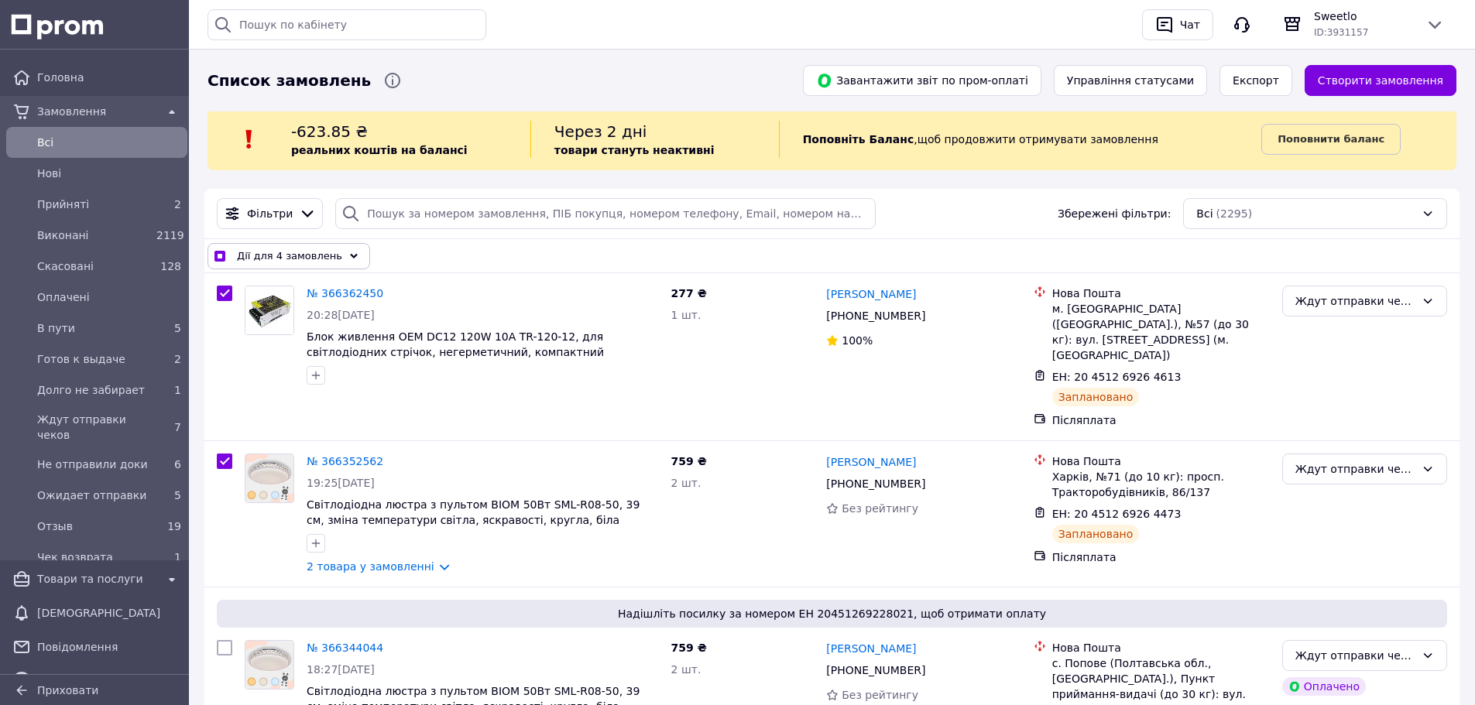
click at [285, 262] on span "Дії для 4 замовлень" at bounding box center [289, 256] width 105 height 15
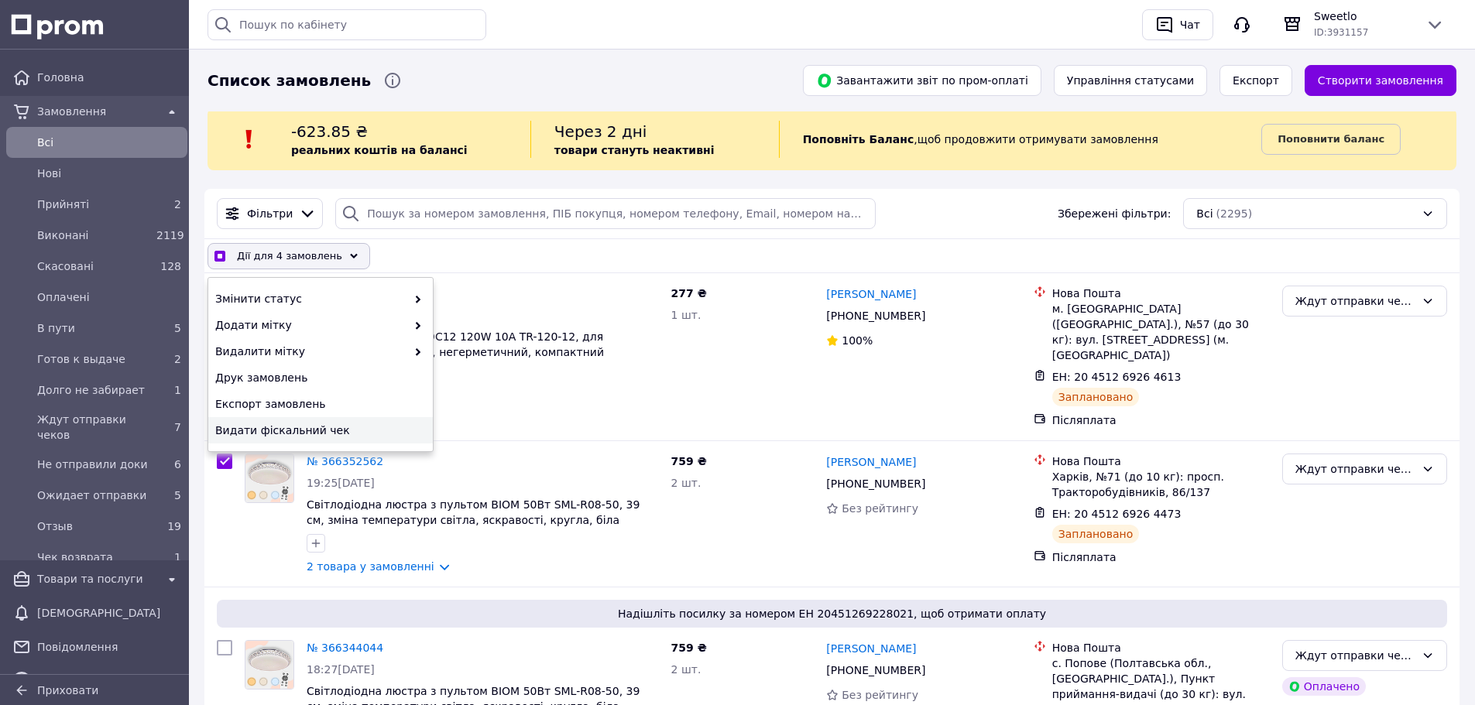
click at [283, 431] on span "Видати фіскальний чек" at bounding box center [318, 430] width 207 height 15
checkbox input "true"
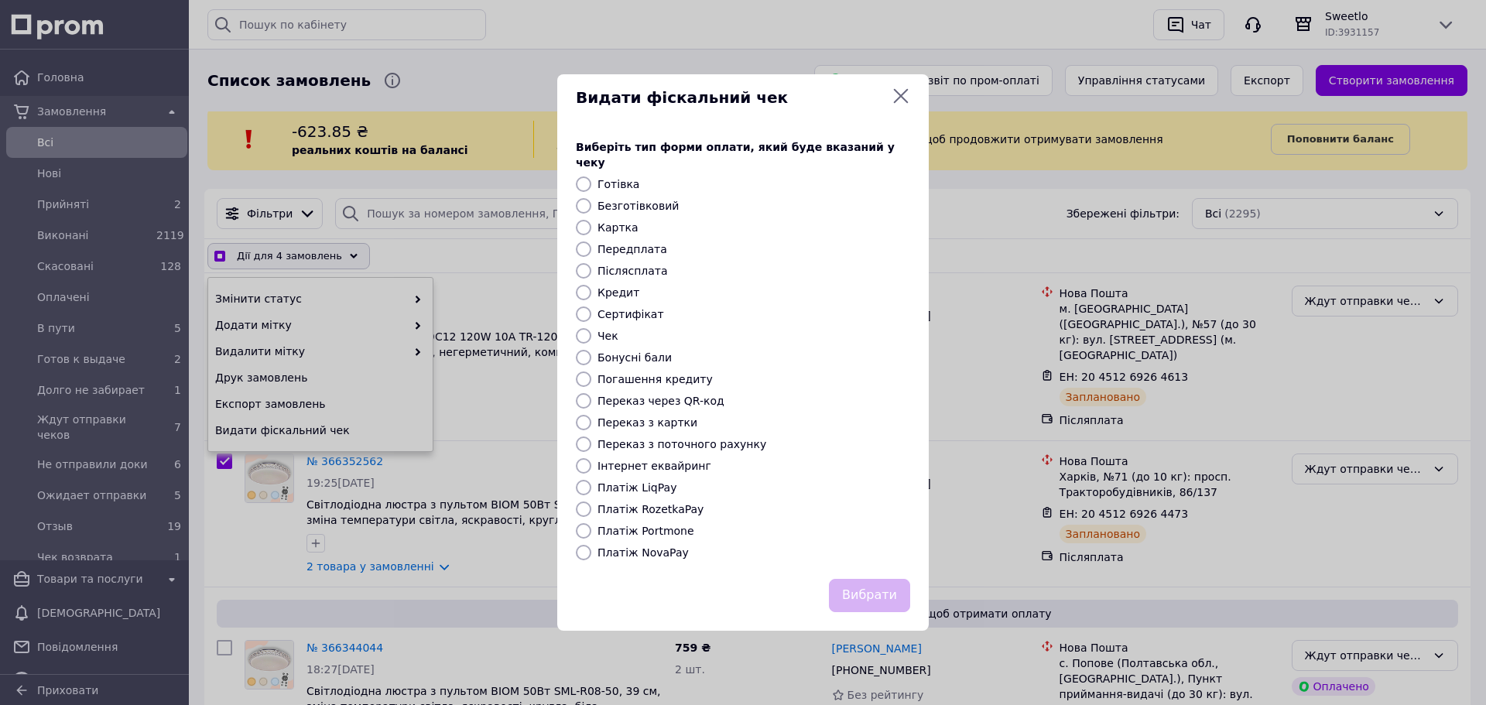
click at [633, 506] on label "Платіж RozetkaPay" at bounding box center [651, 509] width 106 height 12
click at [591, 506] on input "Платіж RozetkaPay" at bounding box center [583, 509] width 15 height 15
radio input "true"
checkbox input "true"
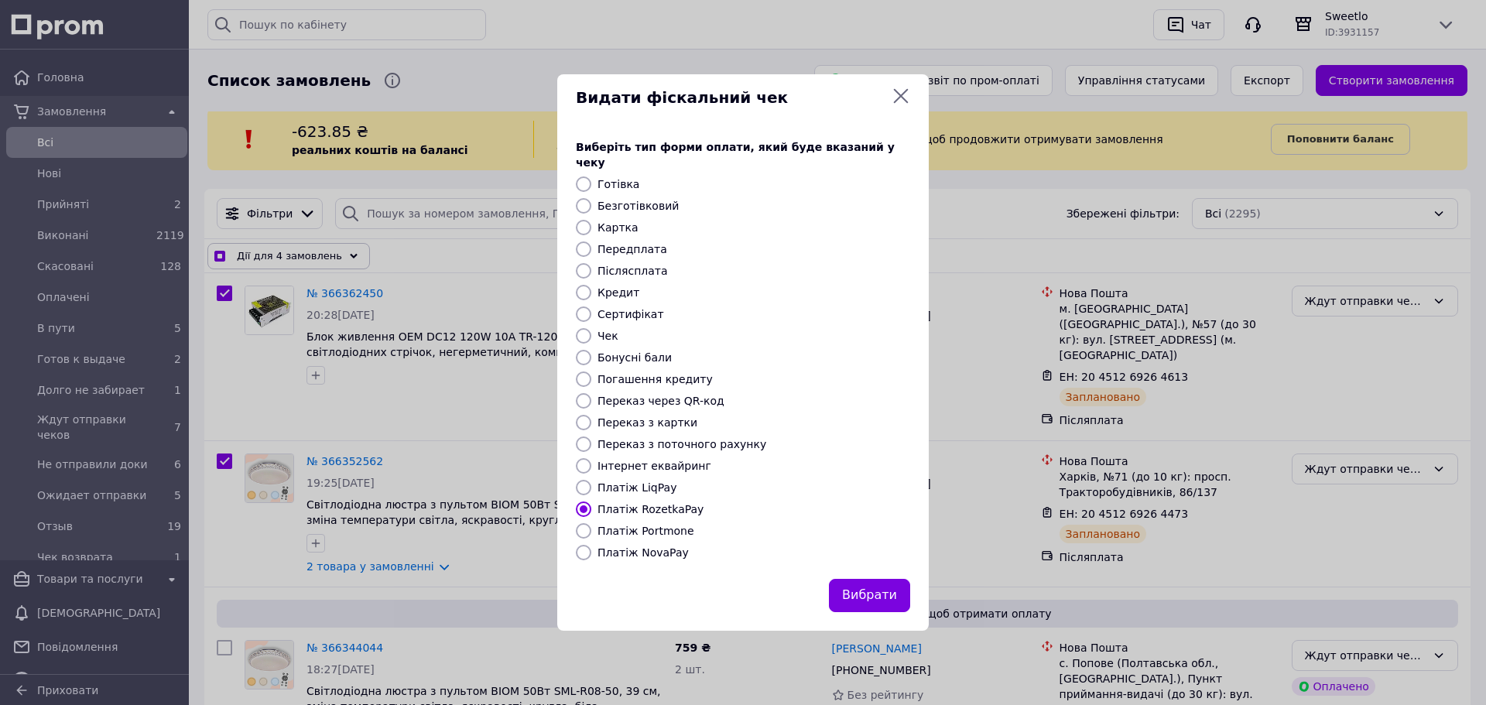
click at [626, 547] on label "Платіж NovaPay" at bounding box center [643, 553] width 91 height 12
click at [591, 545] on input "Платіж NovaPay" at bounding box center [583, 552] width 15 height 15
radio input "true"
click at [874, 595] on button "Вибрати" at bounding box center [869, 595] width 81 height 33
checkbox input "true"
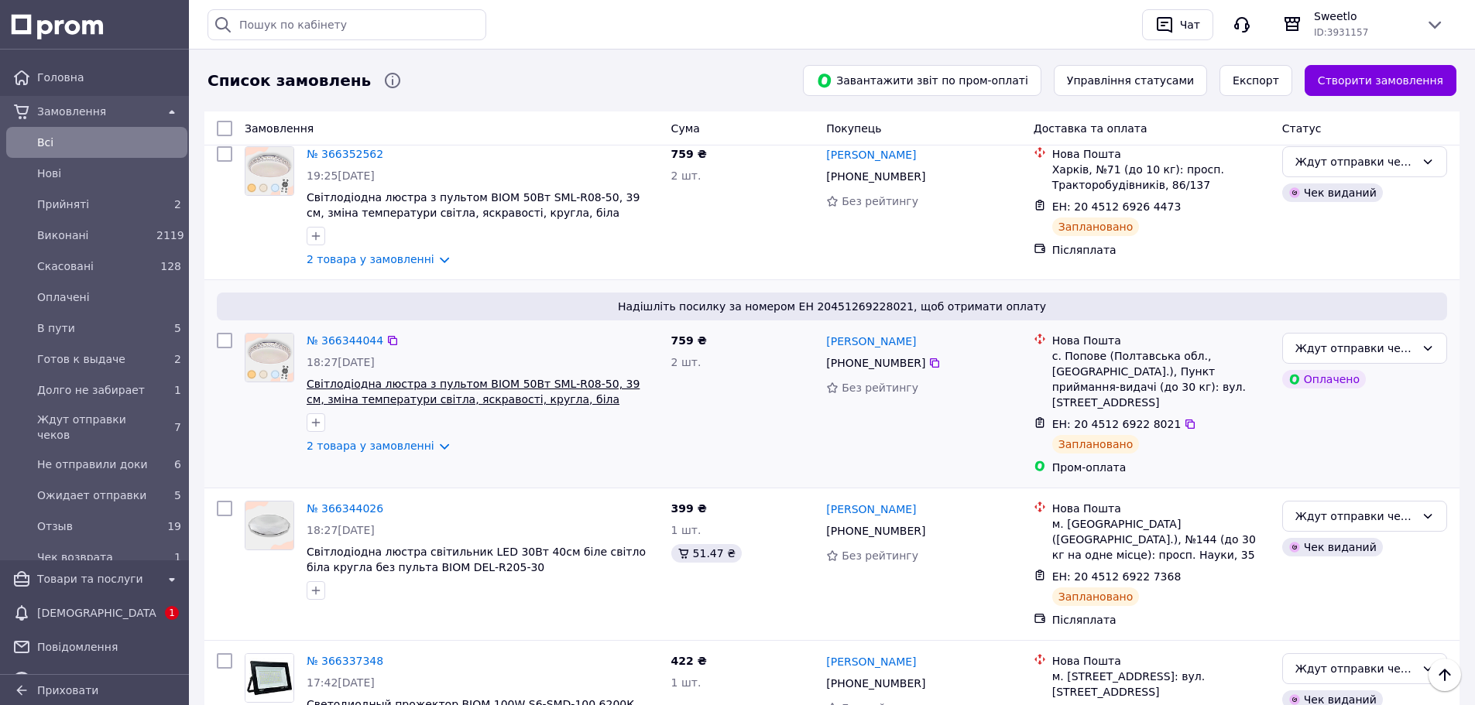
scroll to position [310, 0]
click at [221, 331] on input "checkbox" at bounding box center [224, 338] width 15 height 15
checkbox input "true"
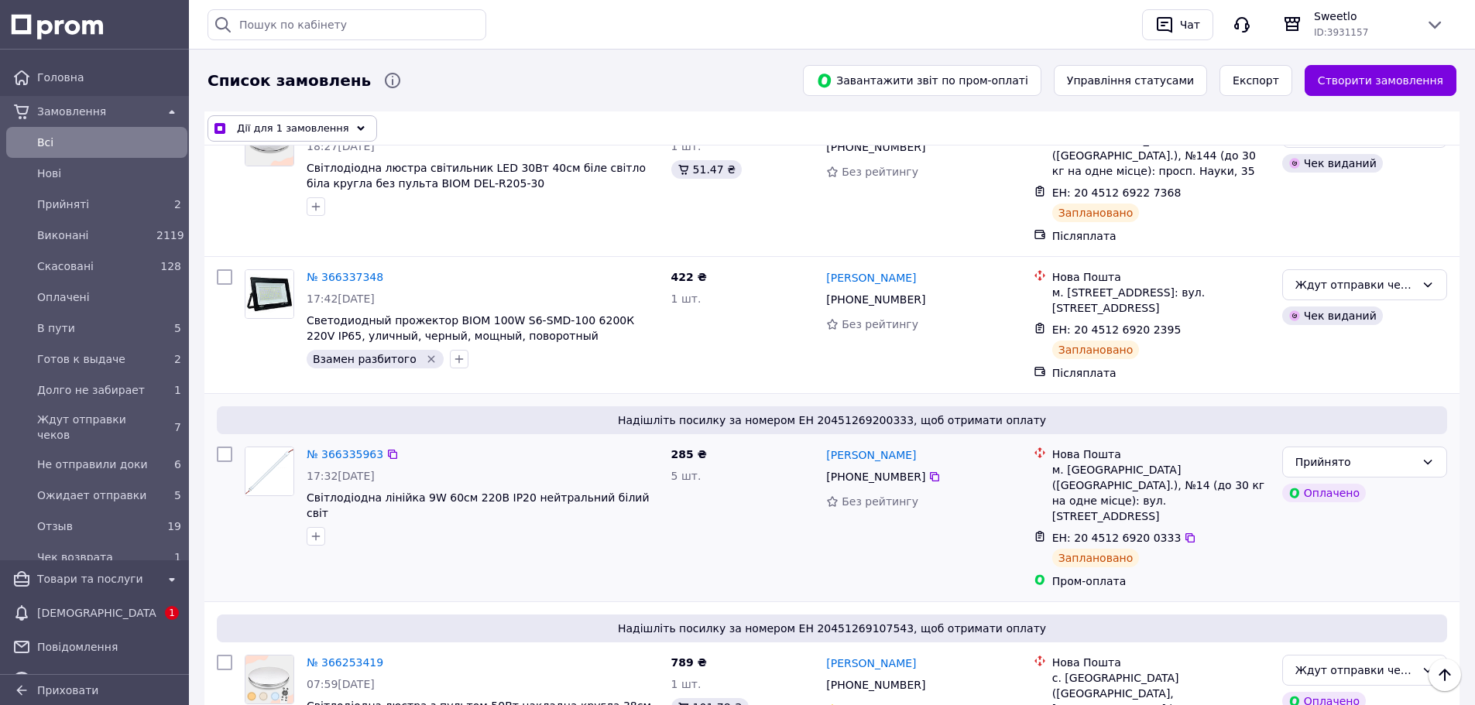
scroll to position [697, 0]
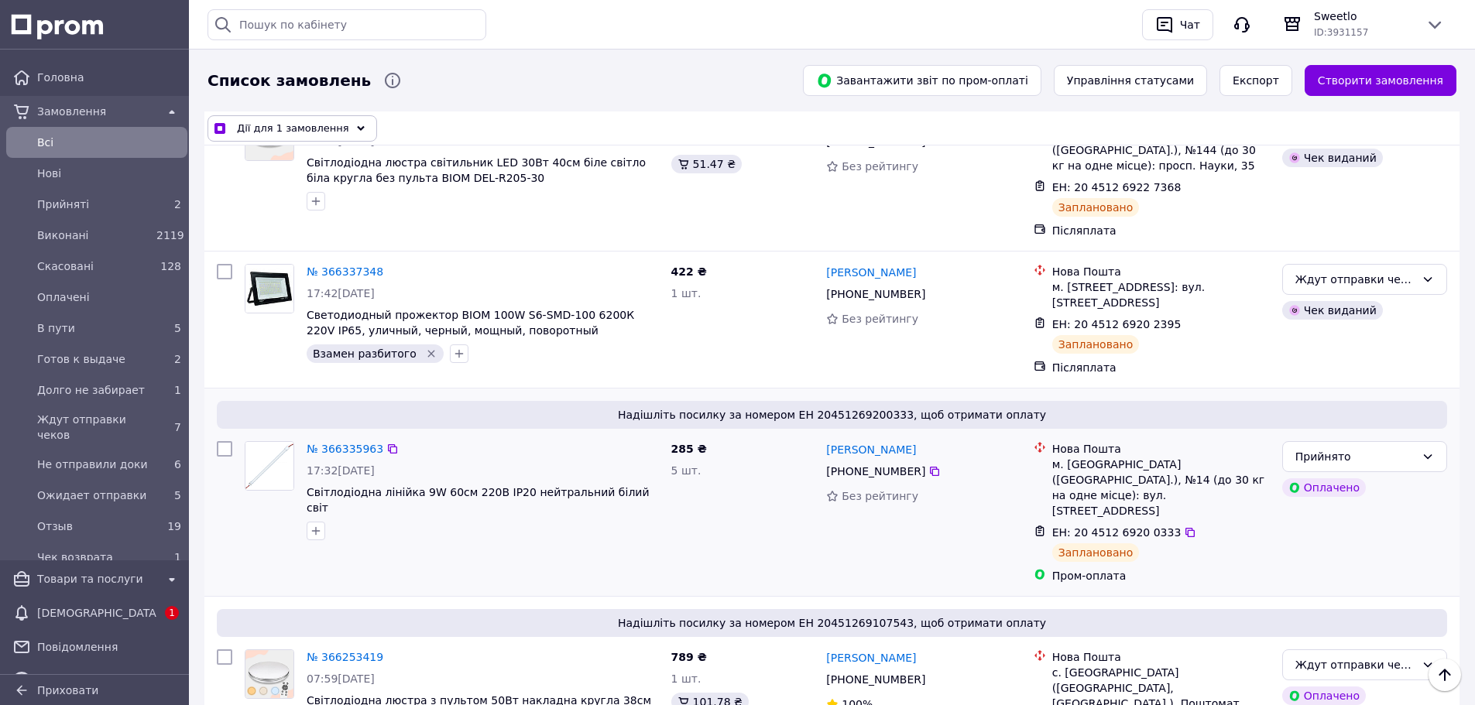
click at [225, 441] on input "checkbox" at bounding box center [224, 448] width 15 height 15
checkbox input "true"
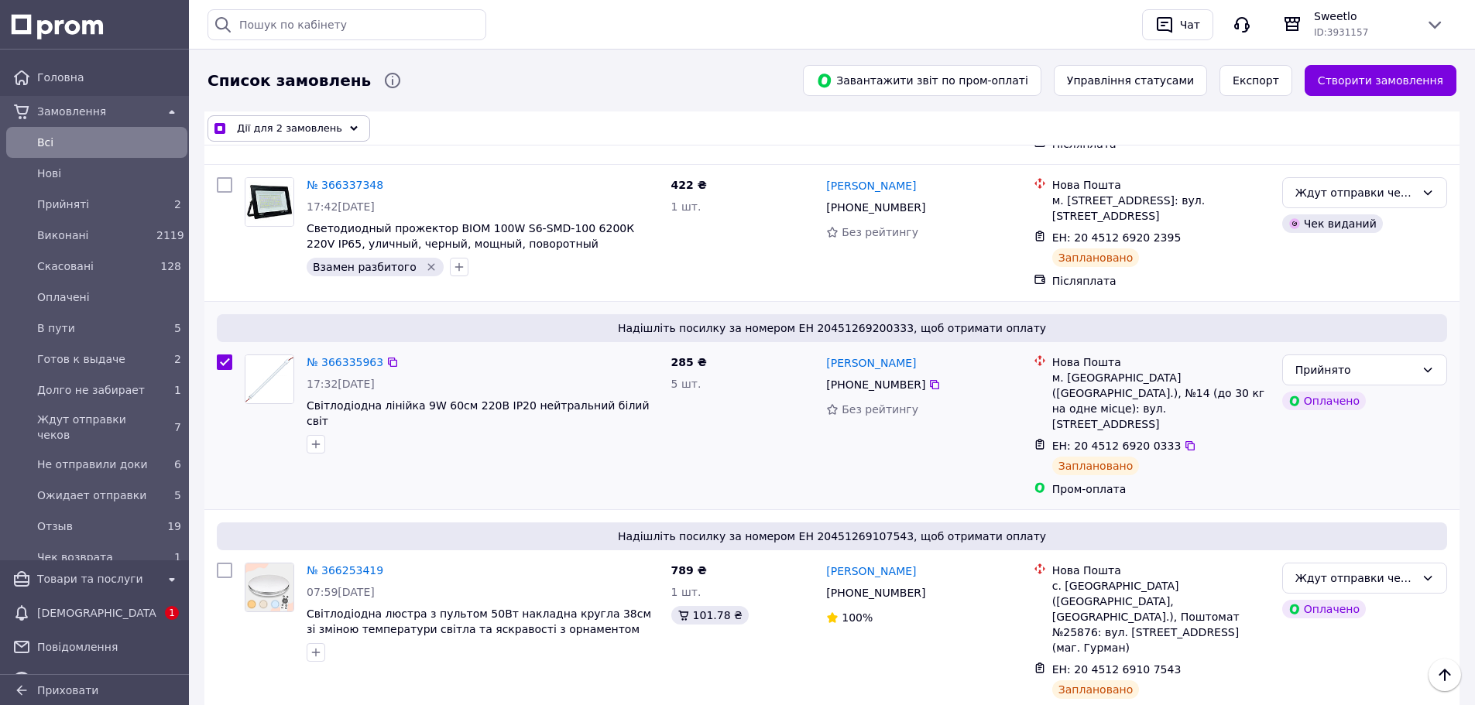
scroll to position [852, 0]
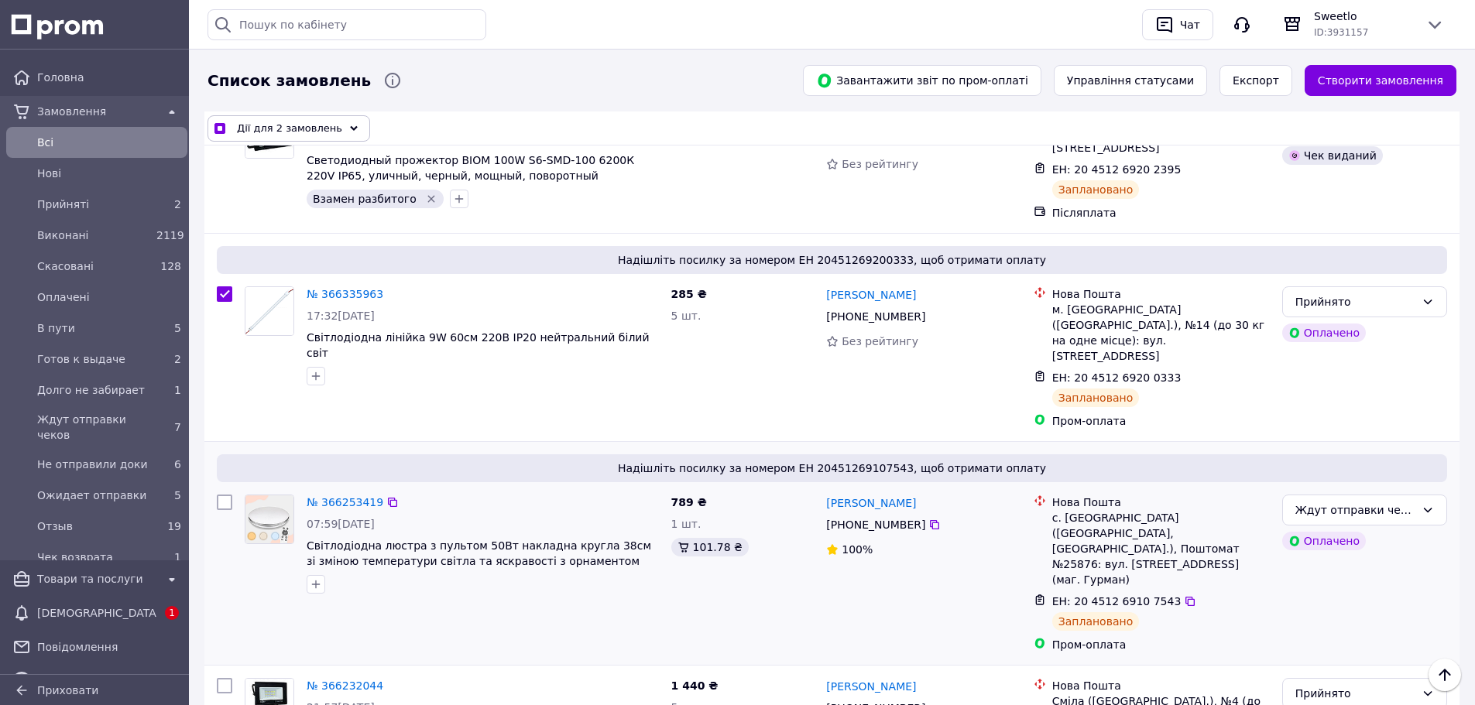
click at [226, 495] on input "checkbox" at bounding box center [224, 502] width 15 height 15
checkbox input "true"
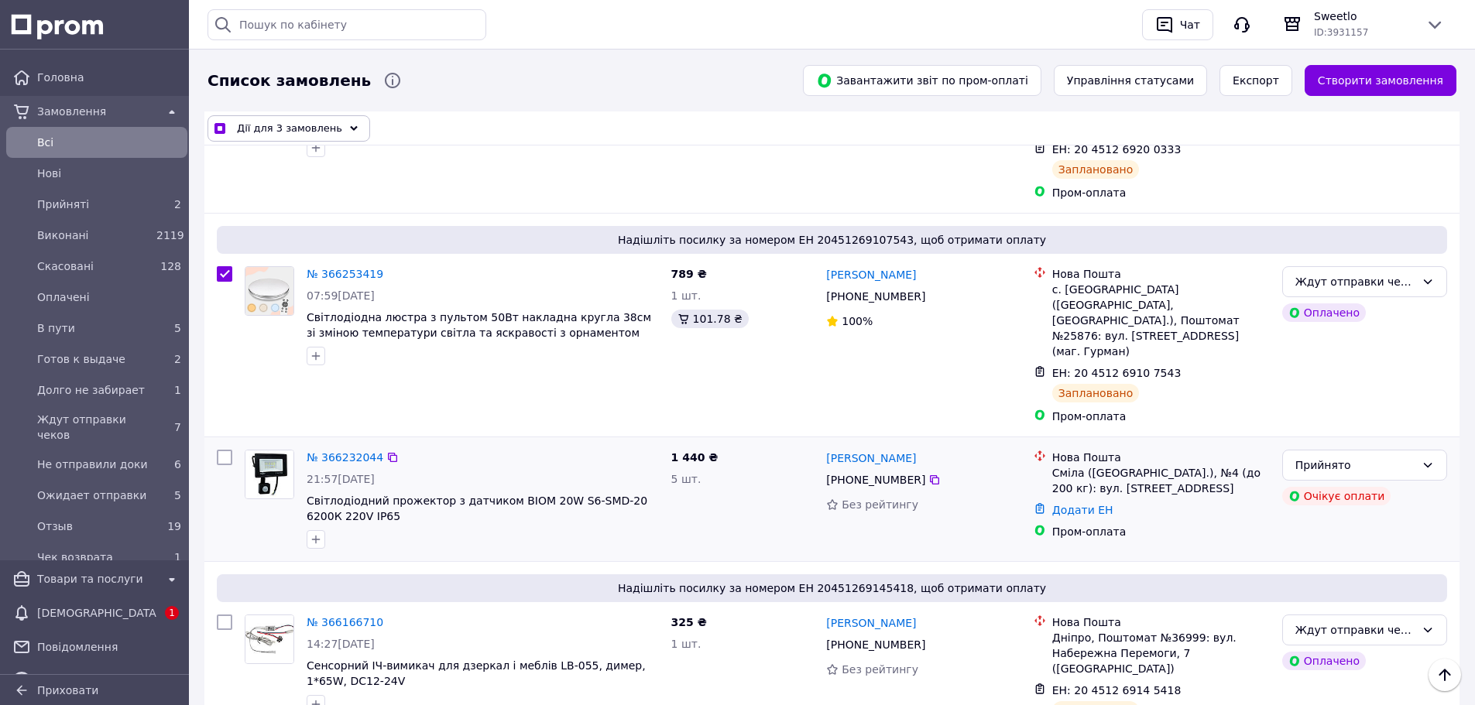
scroll to position [1084, 0]
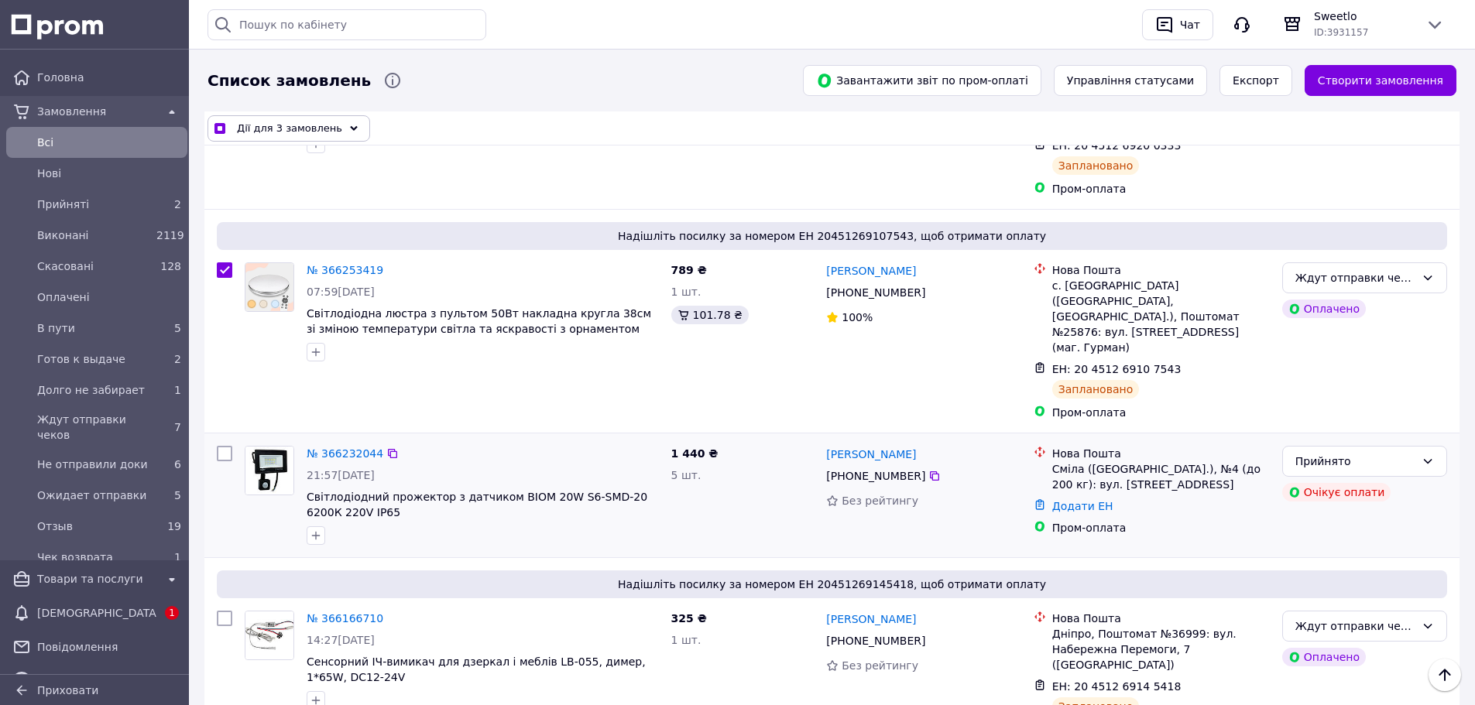
click at [225, 446] on input "checkbox" at bounding box center [224, 453] width 15 height 15
checkbox input "true"
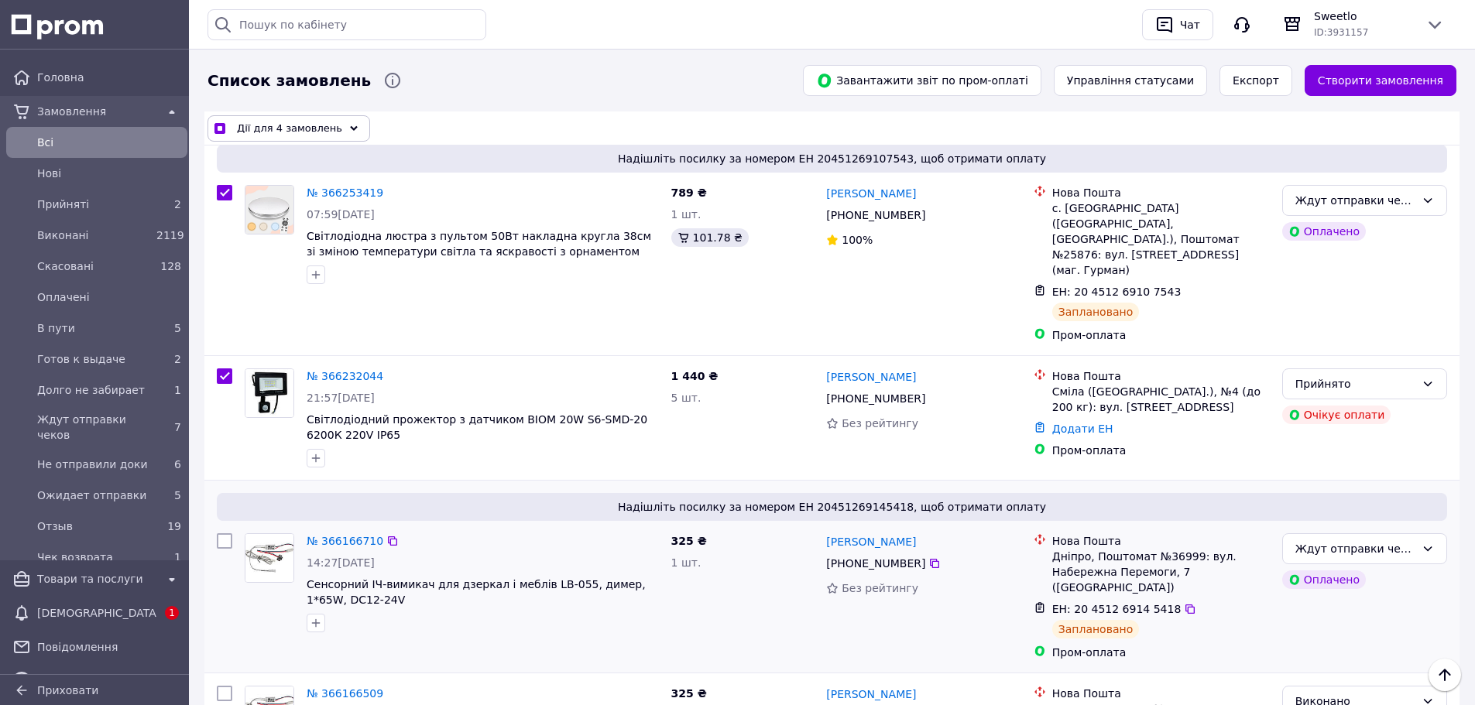
click at [224, 533] on input "checkbox" at bounding box center [224, 540] width 15 height 15
checkbox input "true"
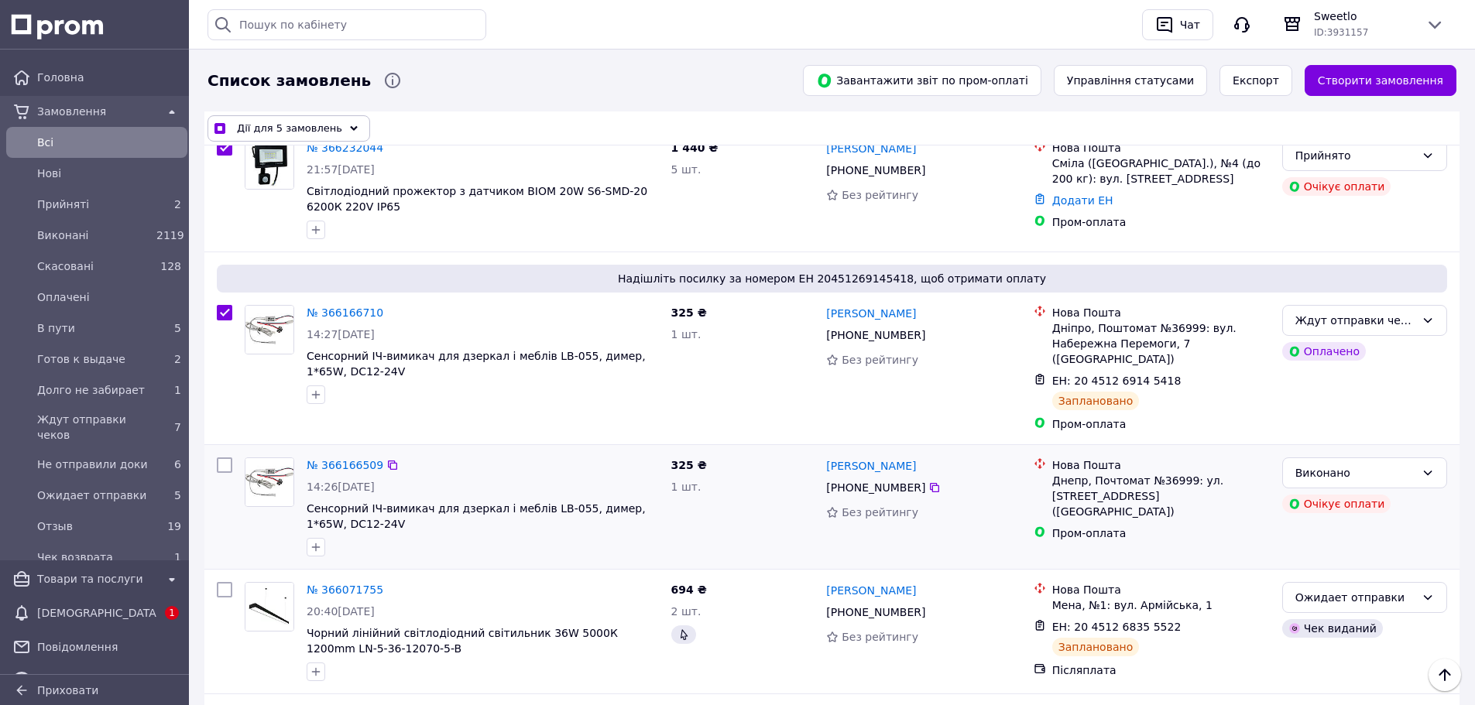
scroll to position [1394, 0]
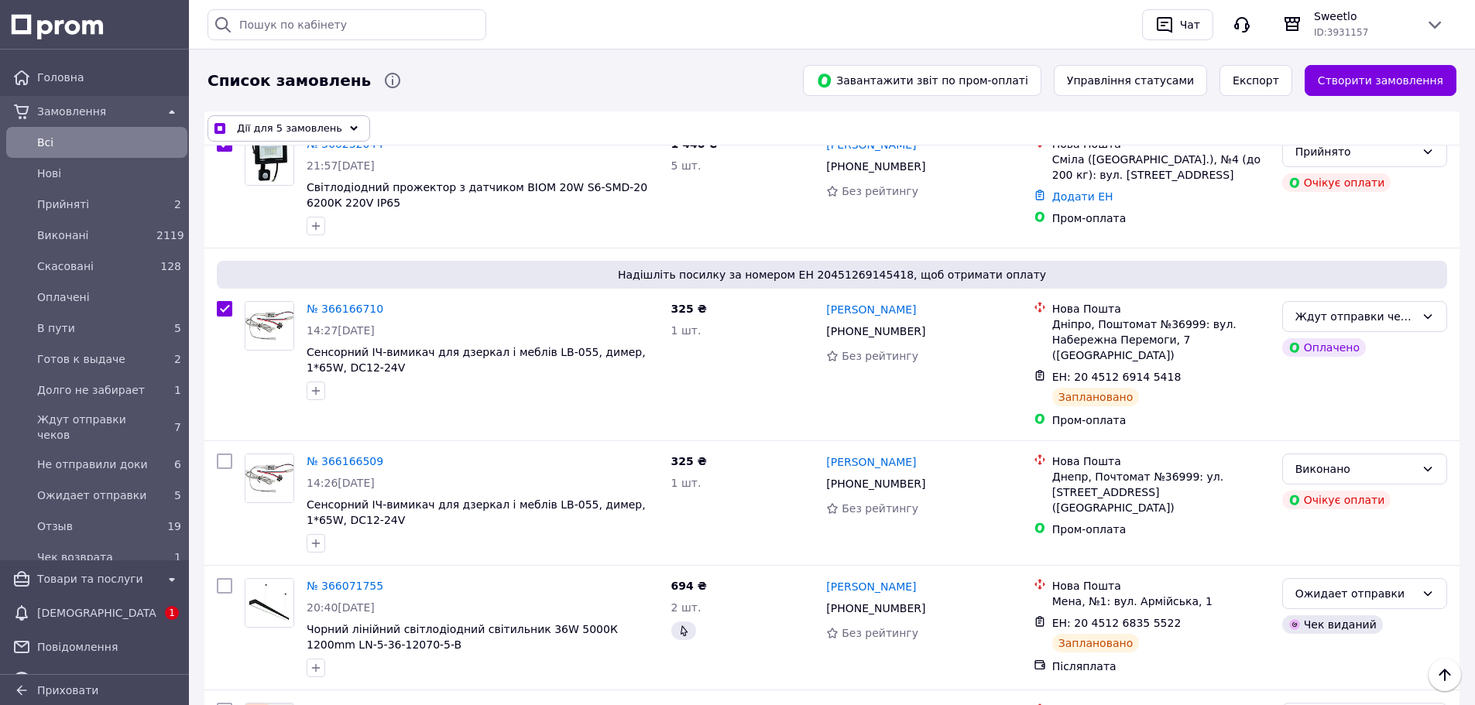
drag, startPoint x: 266, startPoint y: 147, endPoint x: 275, endPoint y: 135, distance: 14.4
click at [269, 141] on div "Дії для 5 замовлень Вибрати все 2295 замовлень Вибрані всі 2295 замовлень Скасу…" at bounding box center [831, 465] width 1255 height 3239
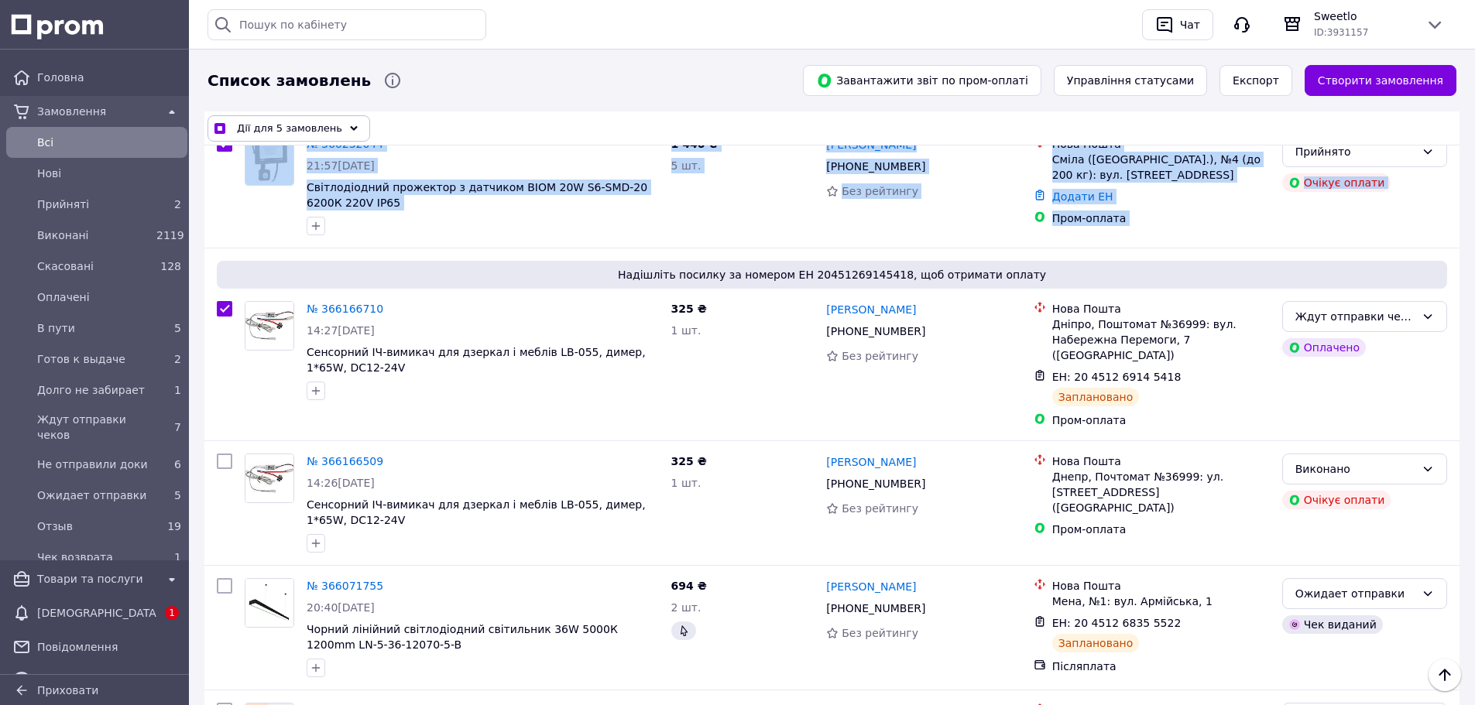
click at [275, 135] on span "Дії для 5 замовлень" at bounding box center [289, 128] width 105 height 15
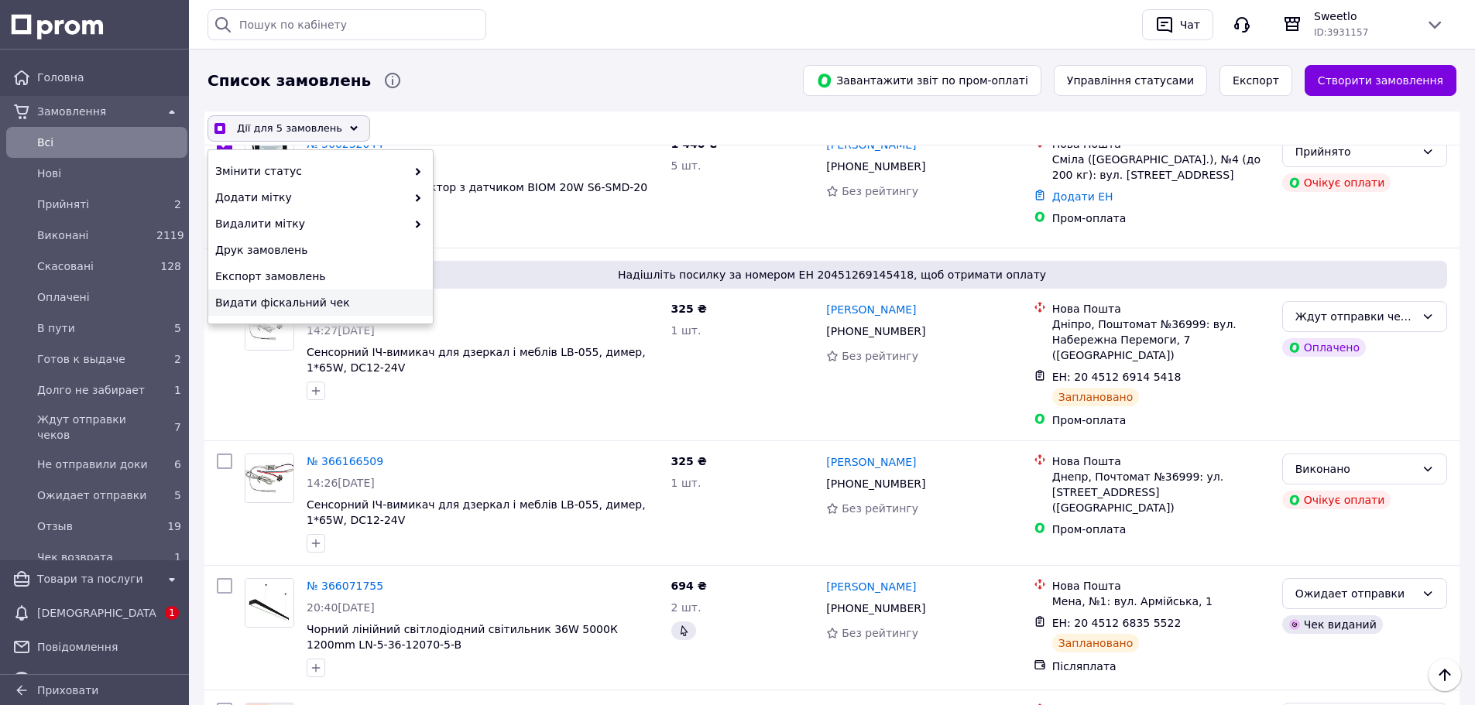
click at [293, 299] on span "Видати фіскальний чек" at bounding box center [318, 302] width 207 height 15
checkbox input "true"
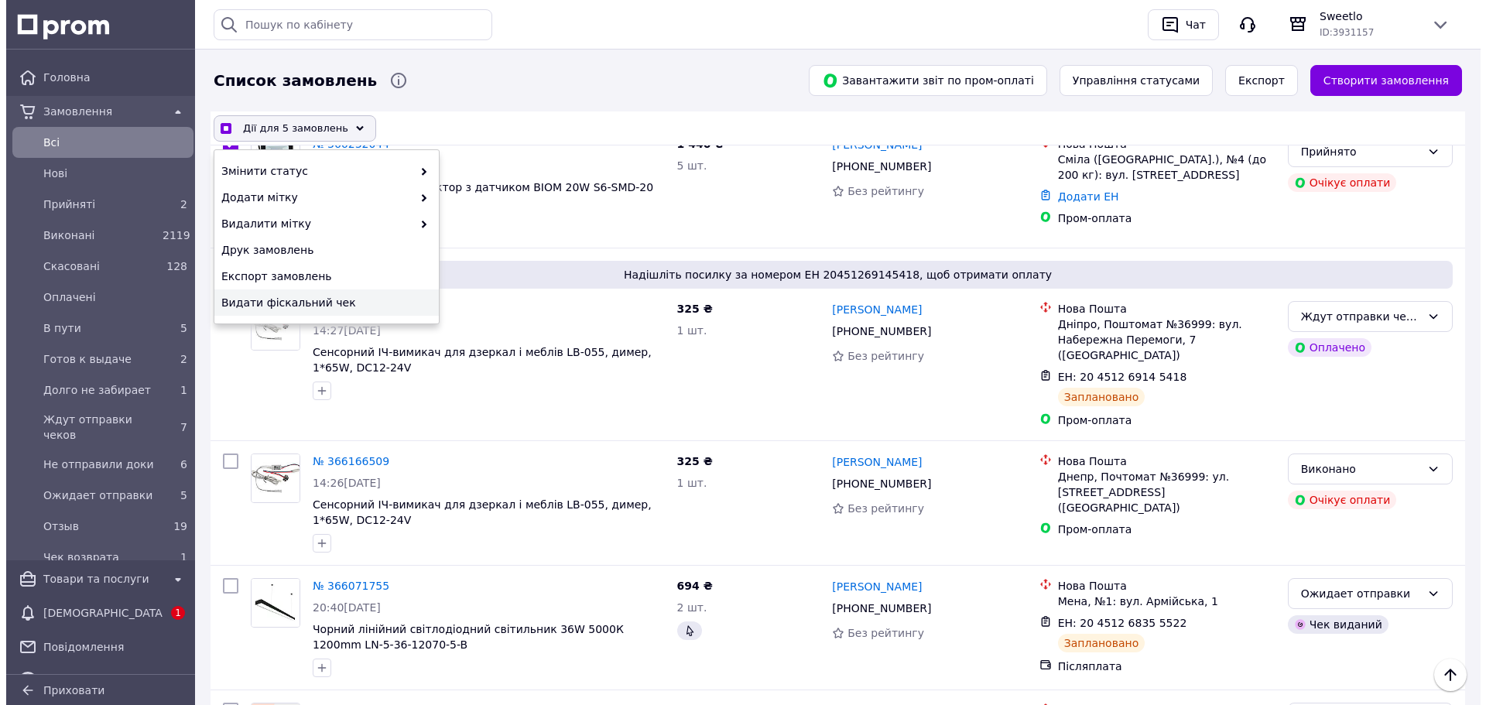
scroll to position [1378, 0]
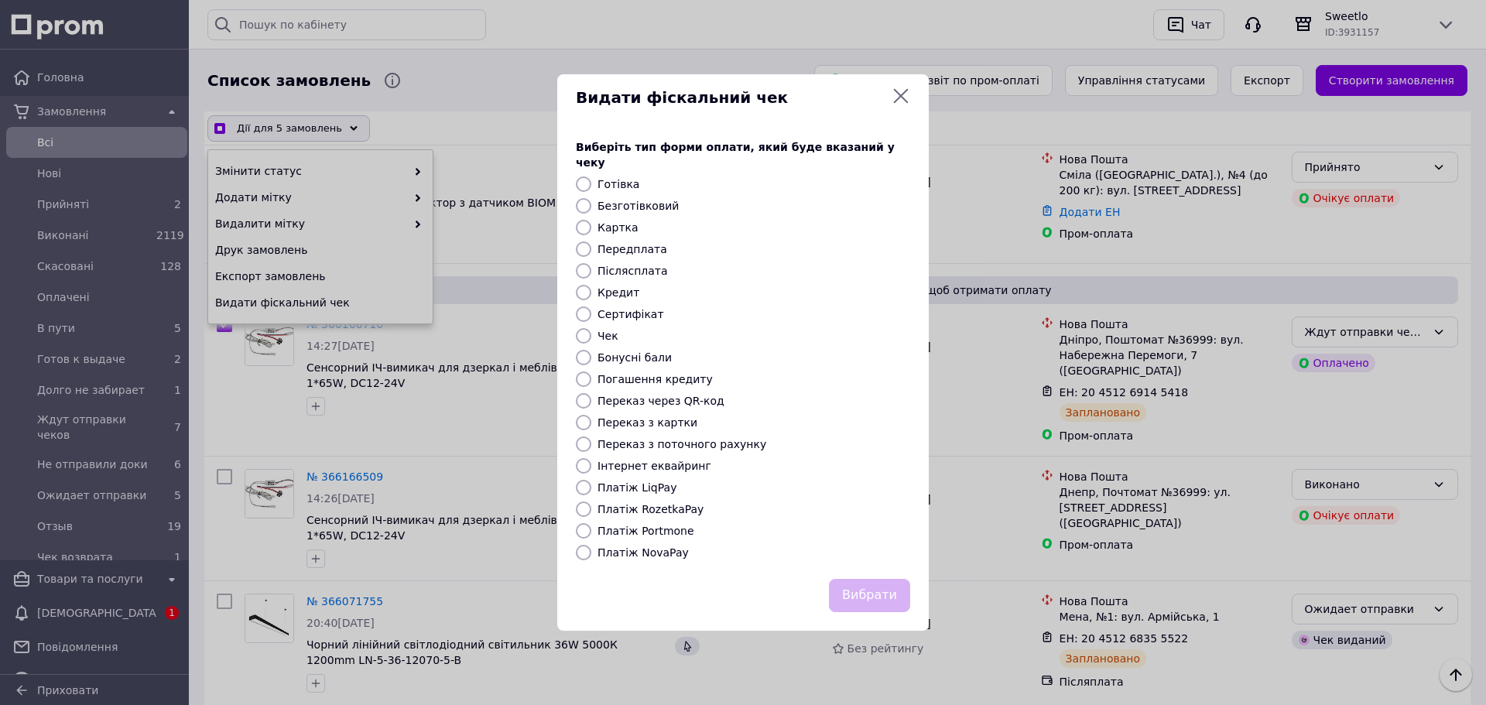
click at [650, 503] on label "Платіж RozetkaPay" at bounding box center [651, 509] width 106 height 12
click at [591, 502] on input "Платіж RozetkaPay" at bounding box center [583, 509] width 15 height 15
radio input "true"
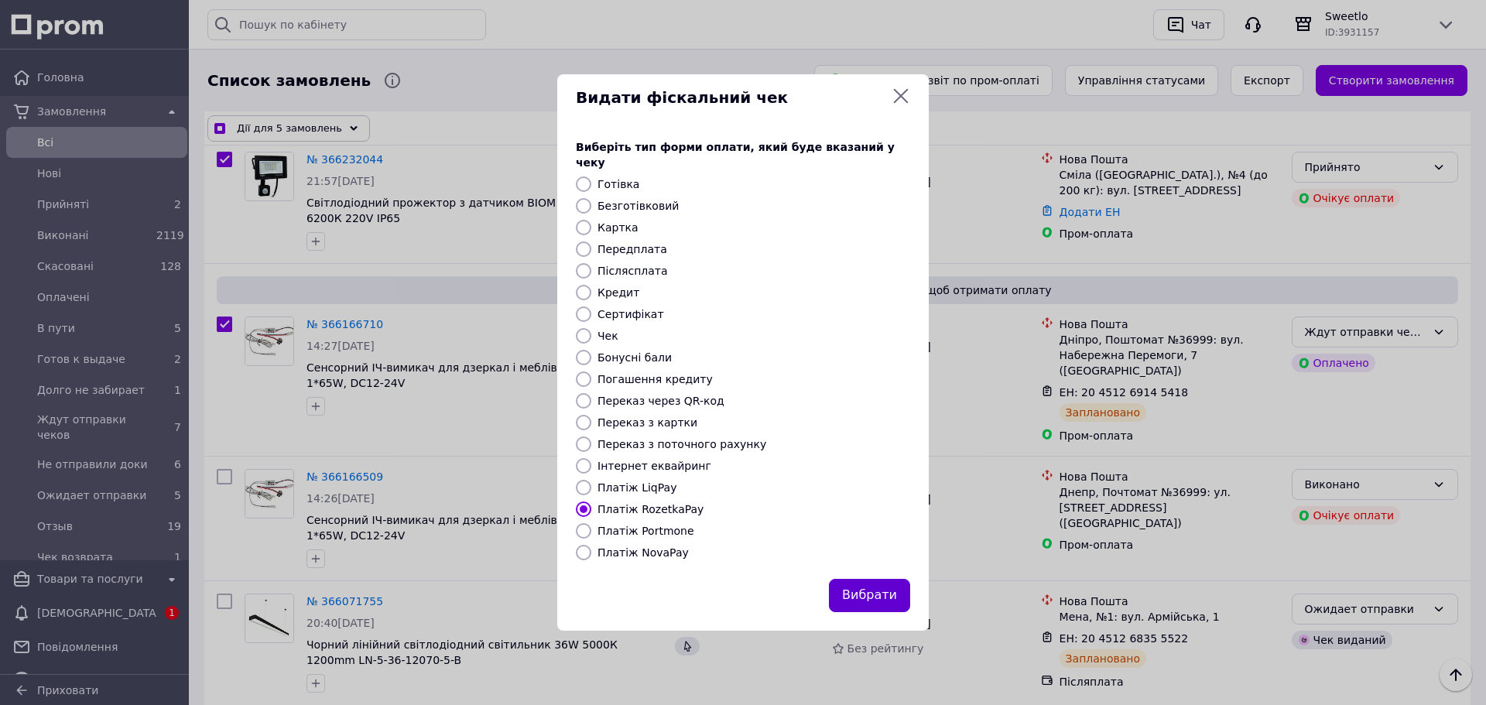
click at [887, 590] on button "Вибрати" at bounding box center [869, 595] width 81 height 33
checkbox input "true"
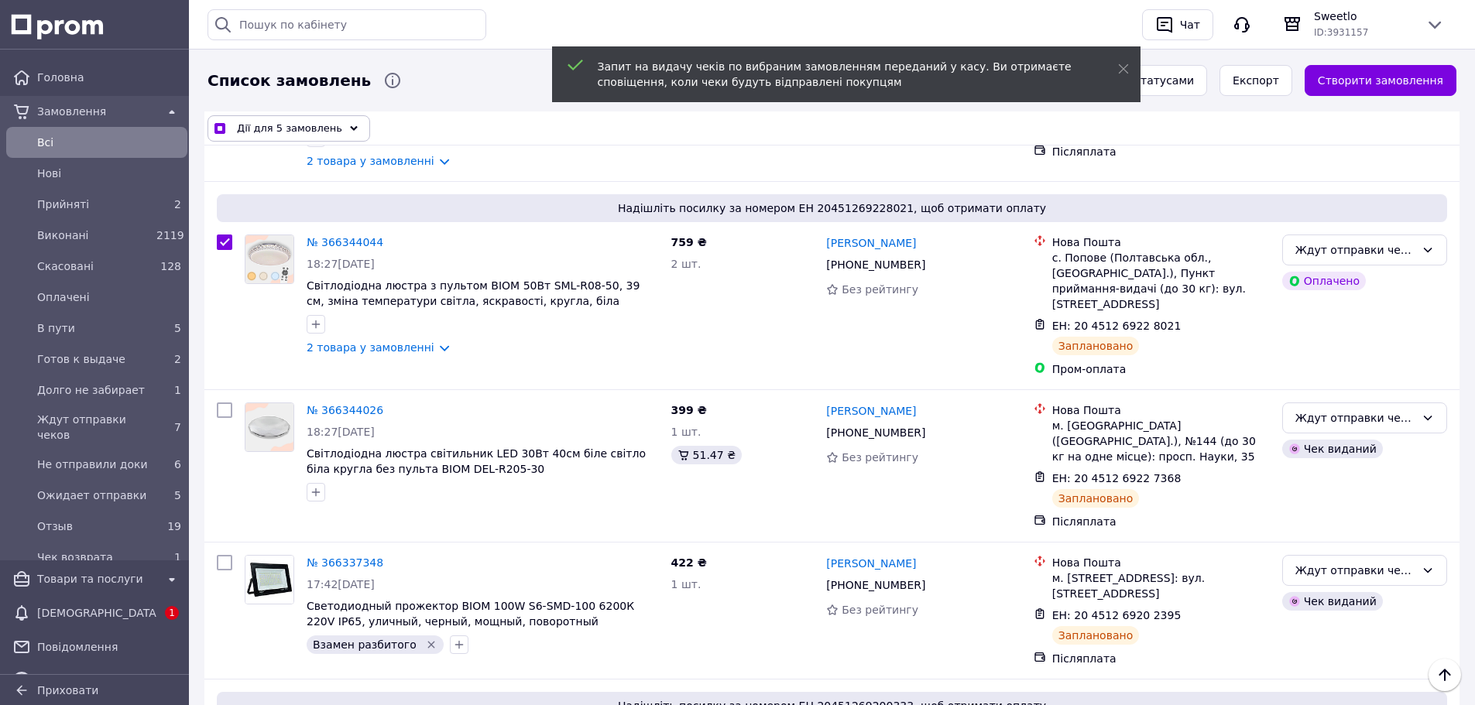
scroll to position [77, 0]
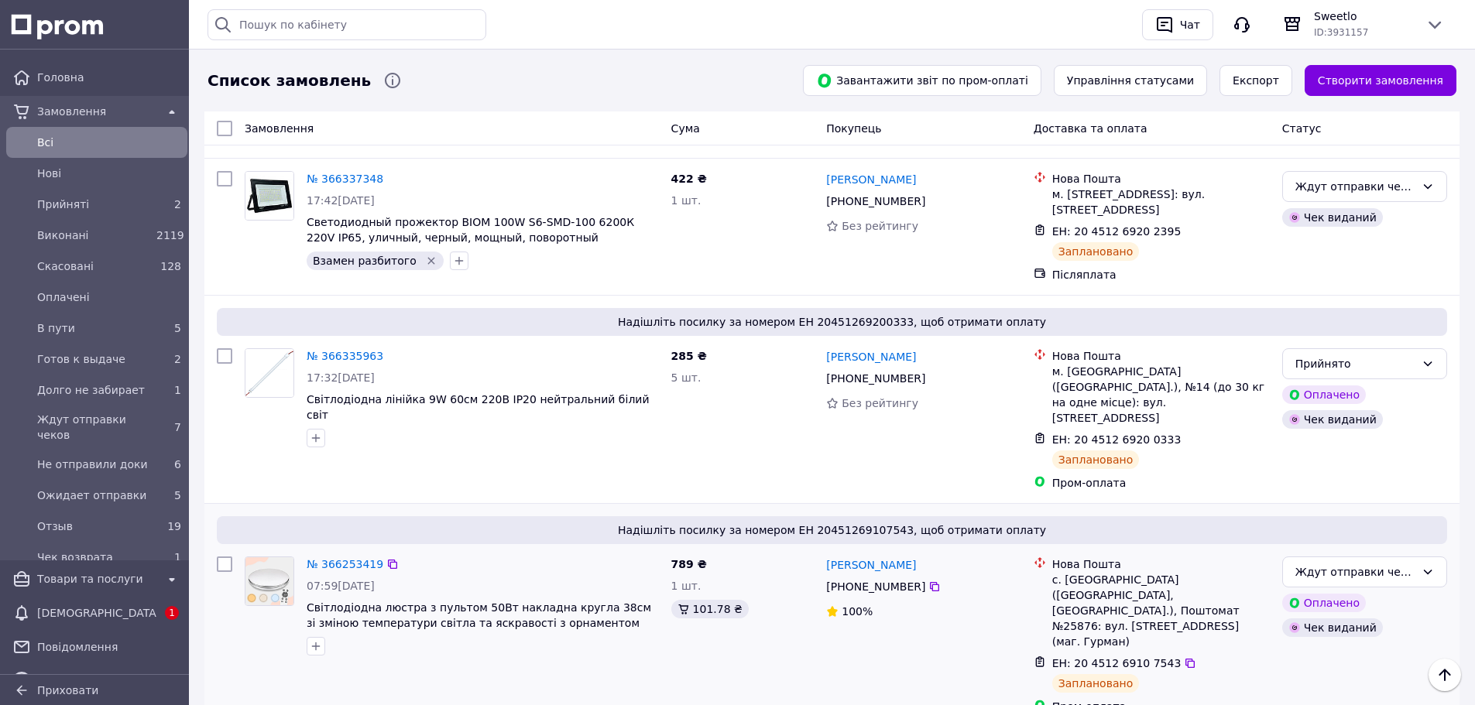
scroll to position [852, 0]
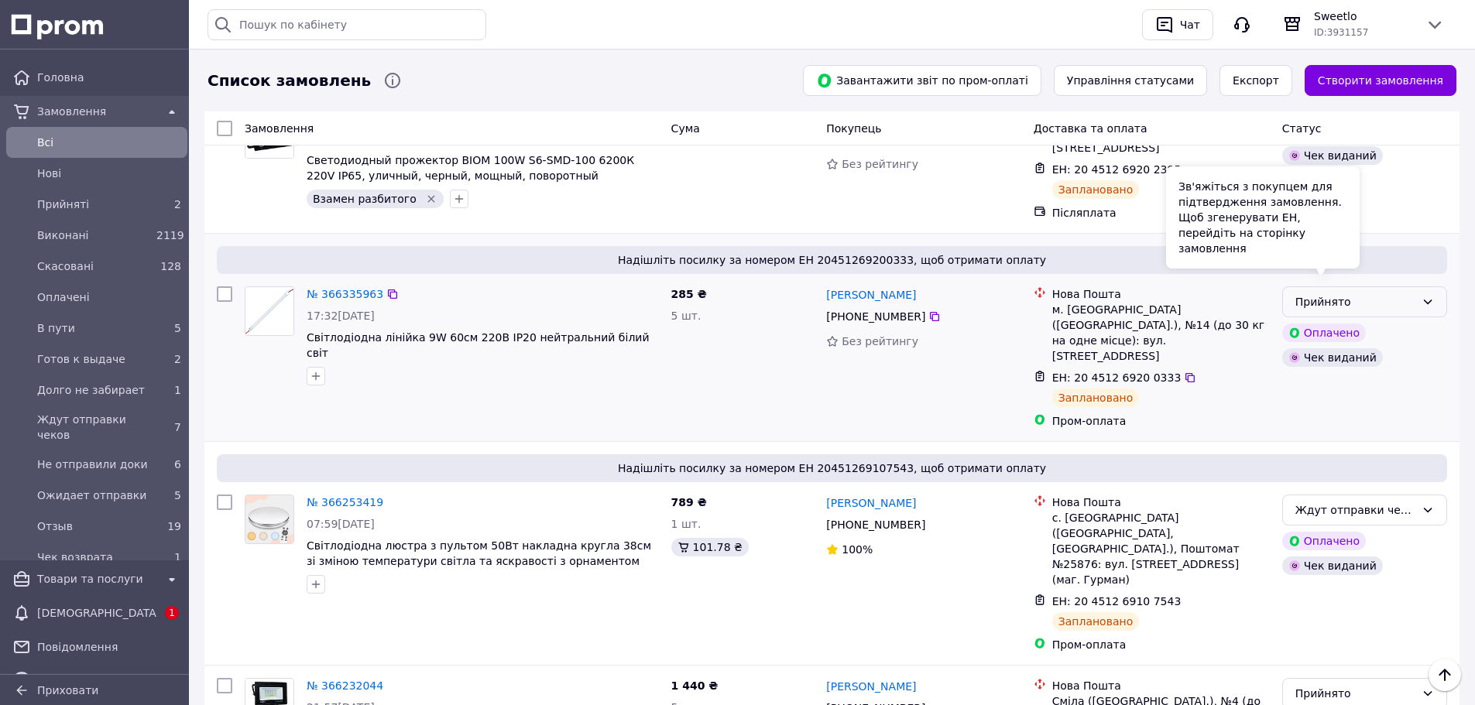
click at [1364, 286] on div "Прийнято" at bounding box center [1364, 301] width 165 height 31
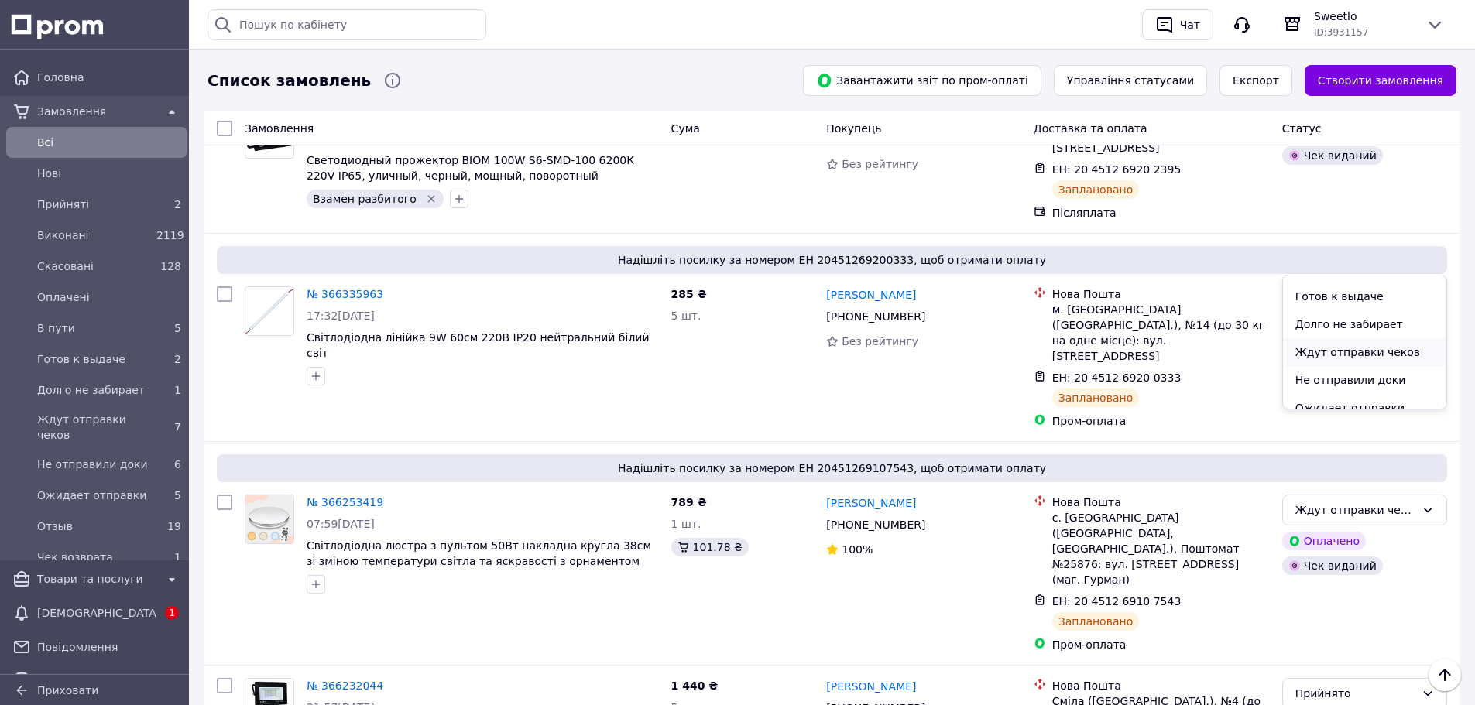
scroll to position [96, 0]
click at [1329, 360] on li "Ждут отправки чеков" at bounding box center [1364, 361] width 163 height 28
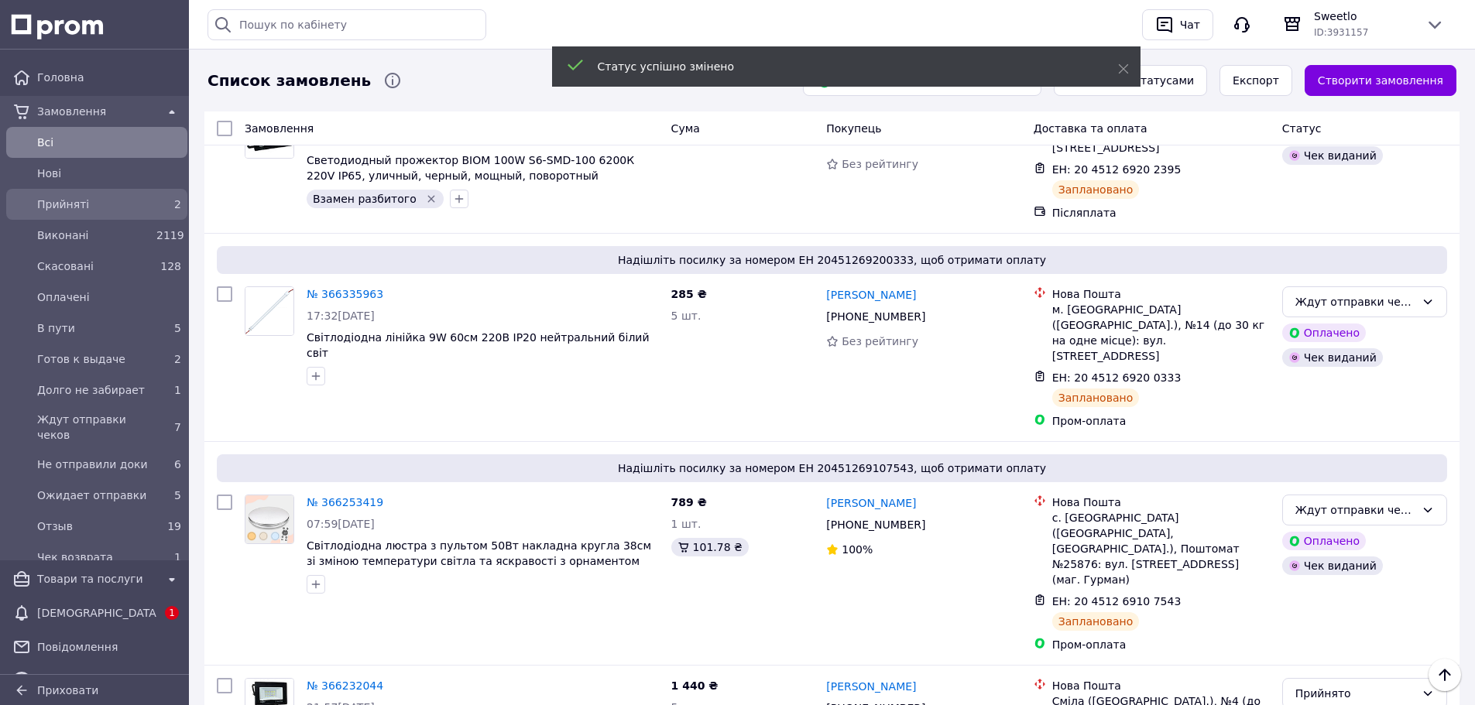
click at [82, 203] on span "Прийняті" at bounding box center [93, 204] width 113 height 15
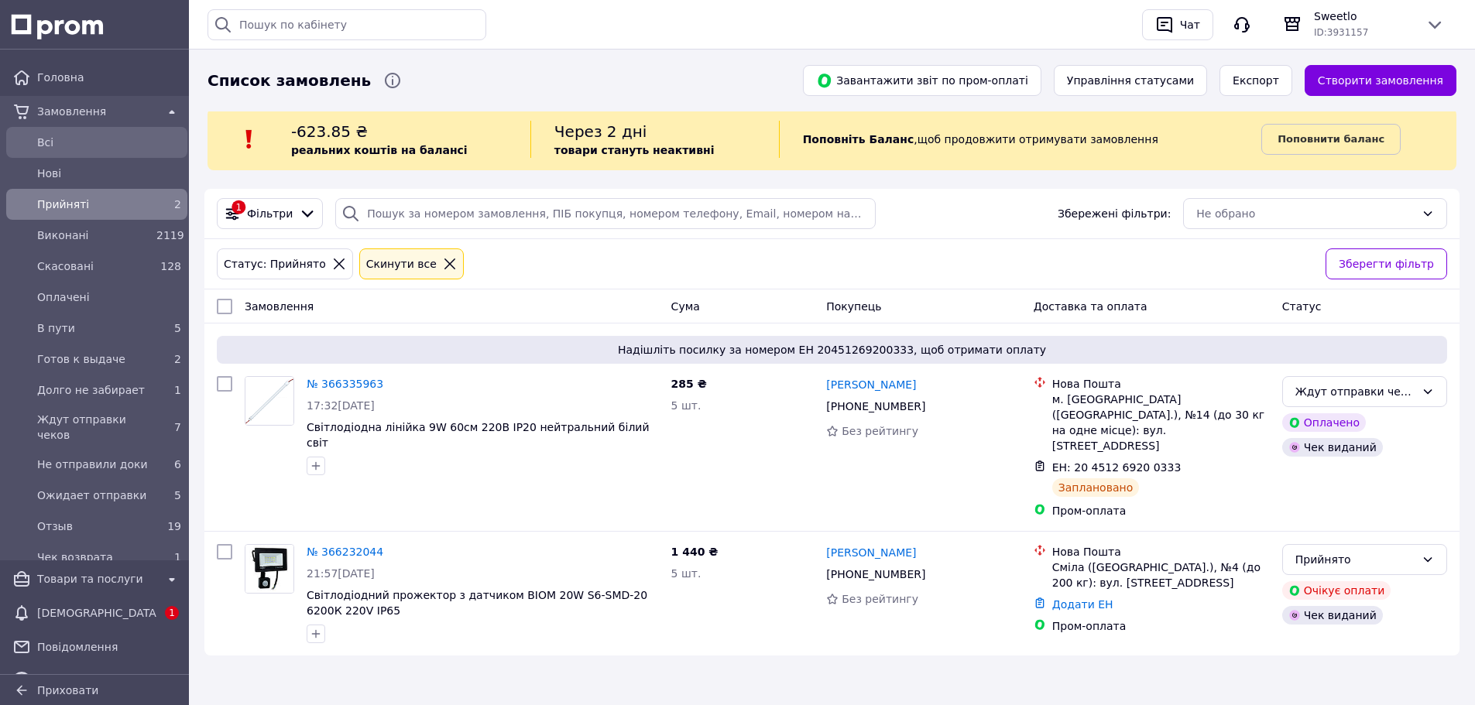
click at [98, 131] on div "Всi" at bounding box center [96, 142] width 175 height 25
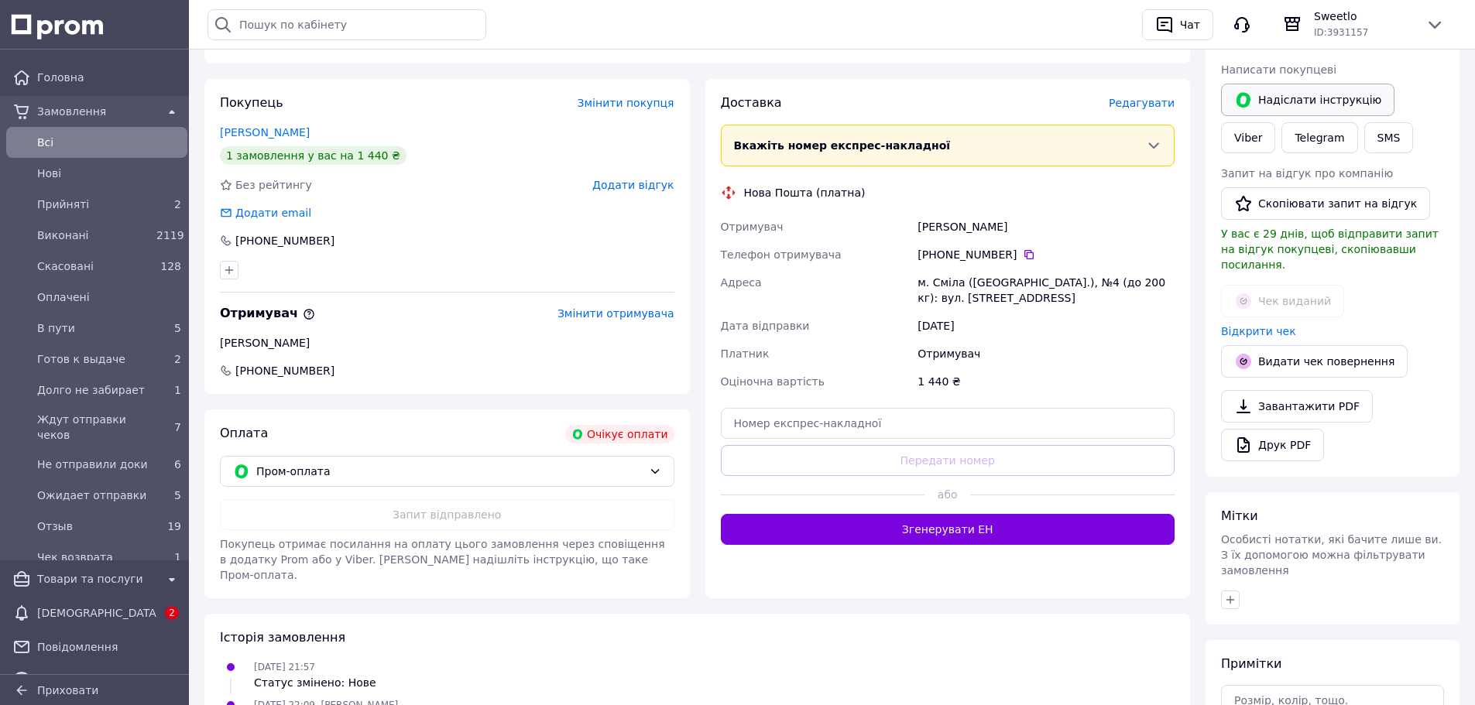
scroll to position [155, 0]
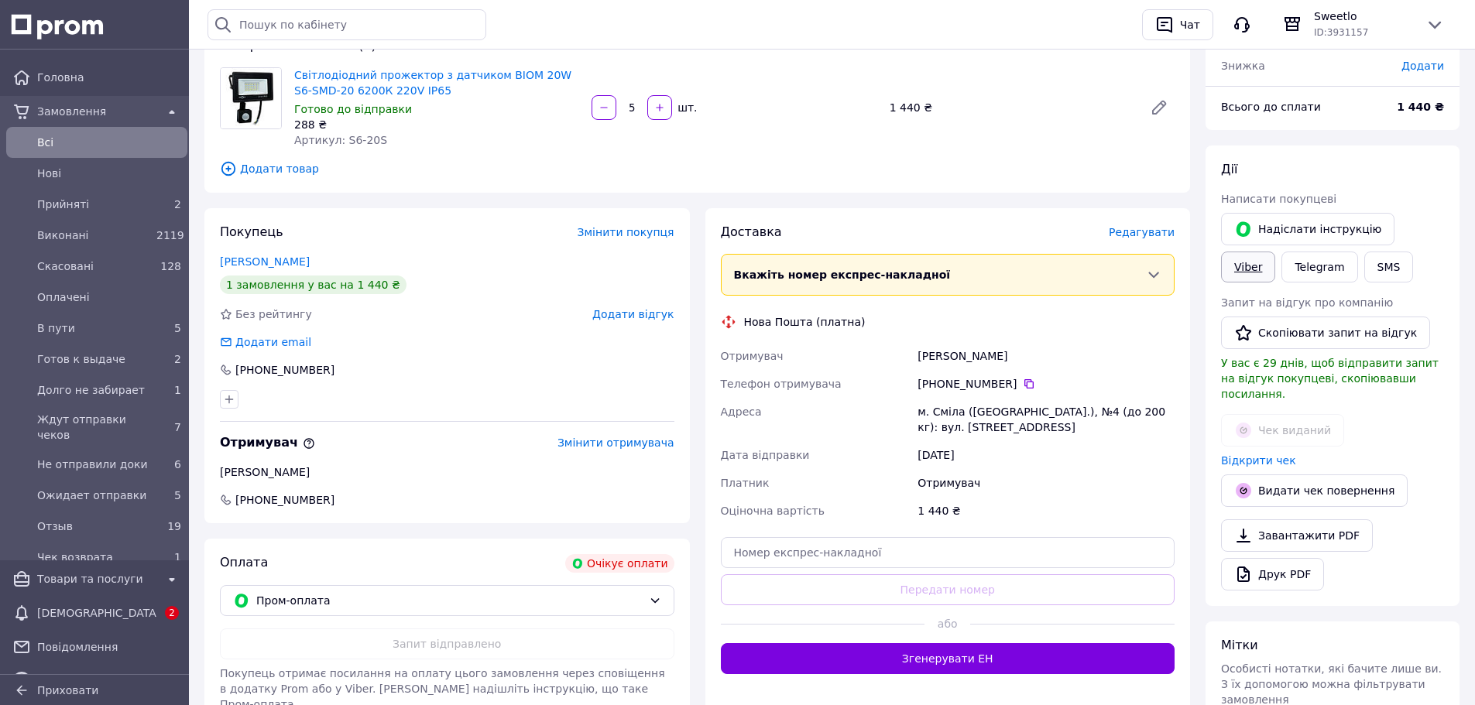
click at [1275, 252] on link "Viber" at bounding box center [1248, 267] width 54 height 31
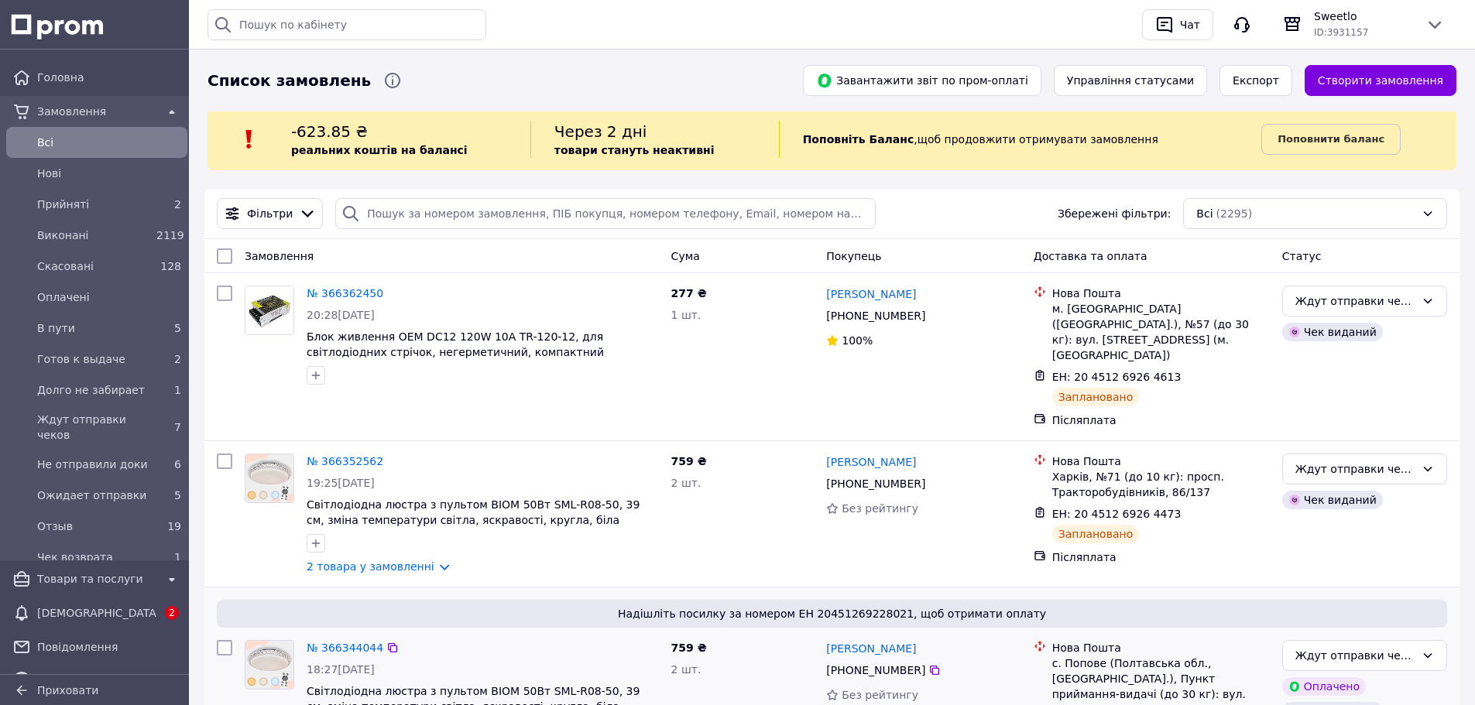
click at [969, 588] on div "Надішліть посилку за номером ЕН 20451269228021, щоб отримати оплату № 366344044…" at bounding box center [831, 691] width 1255 height 207
click at [126, 599] on link "Сповіщення 2" at bounding box center [97, 613] width 194 height 31
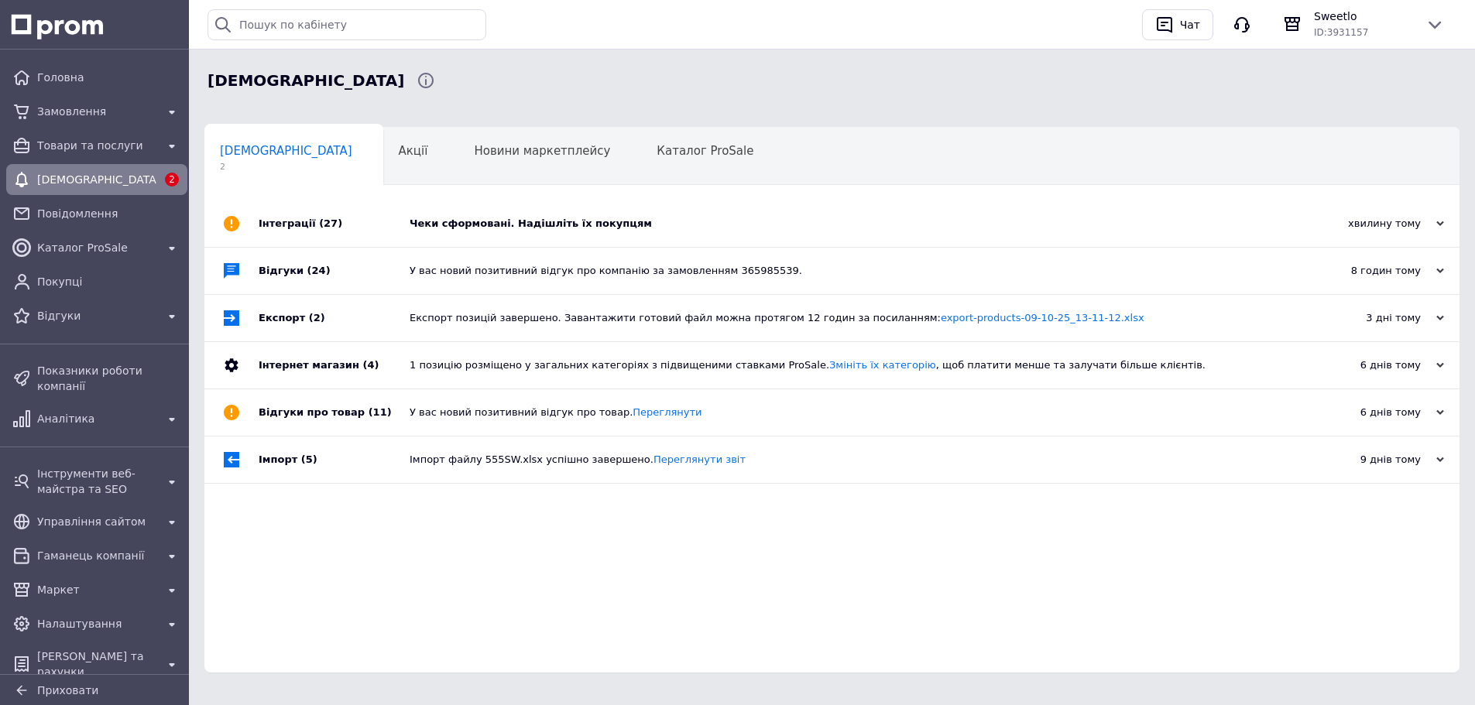
click at [349, 231] on div "Інтеграції (27)" at bounding box center [334, 224] width 151 height 46
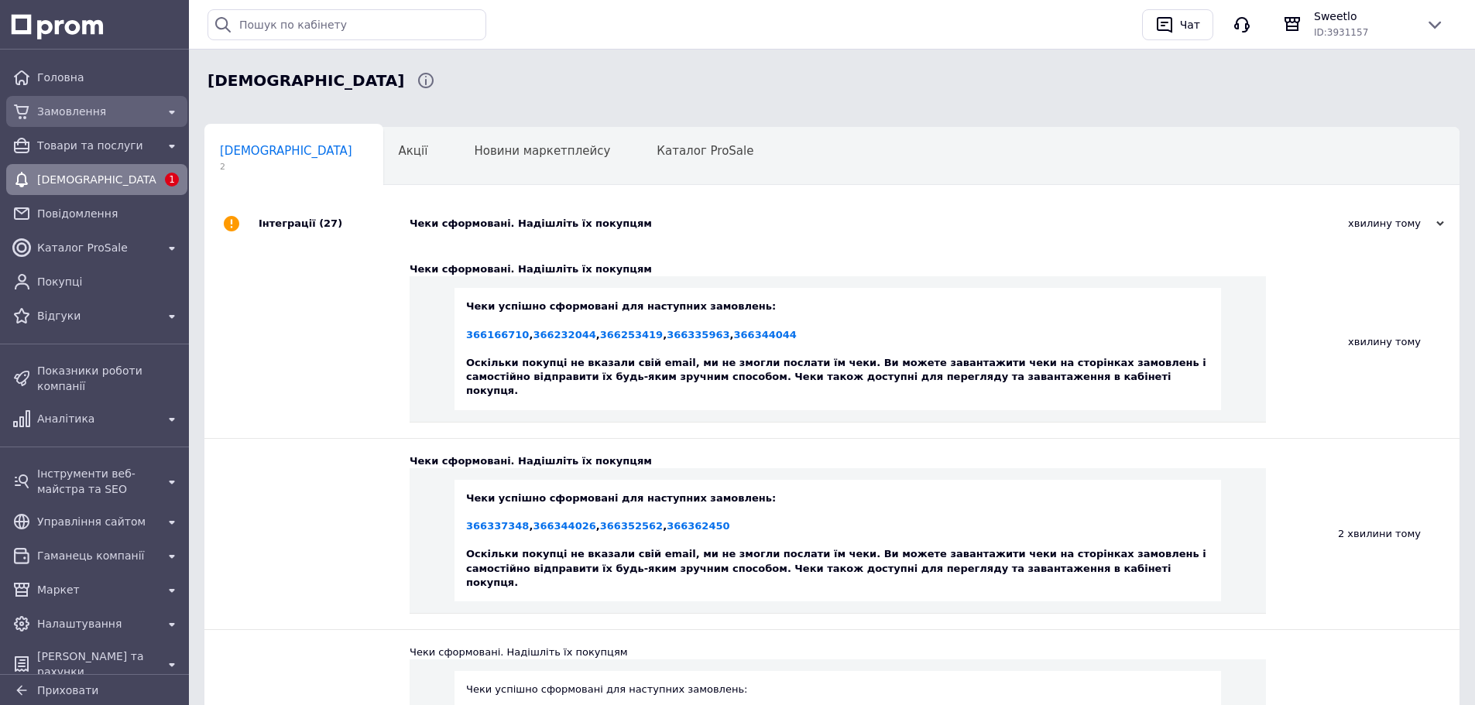
click at [108, 118] on span "Замовлення" at bounding box center [96, 111] width 119 height 15
